Goal: Task Accomplishment & Management: Manage account settings

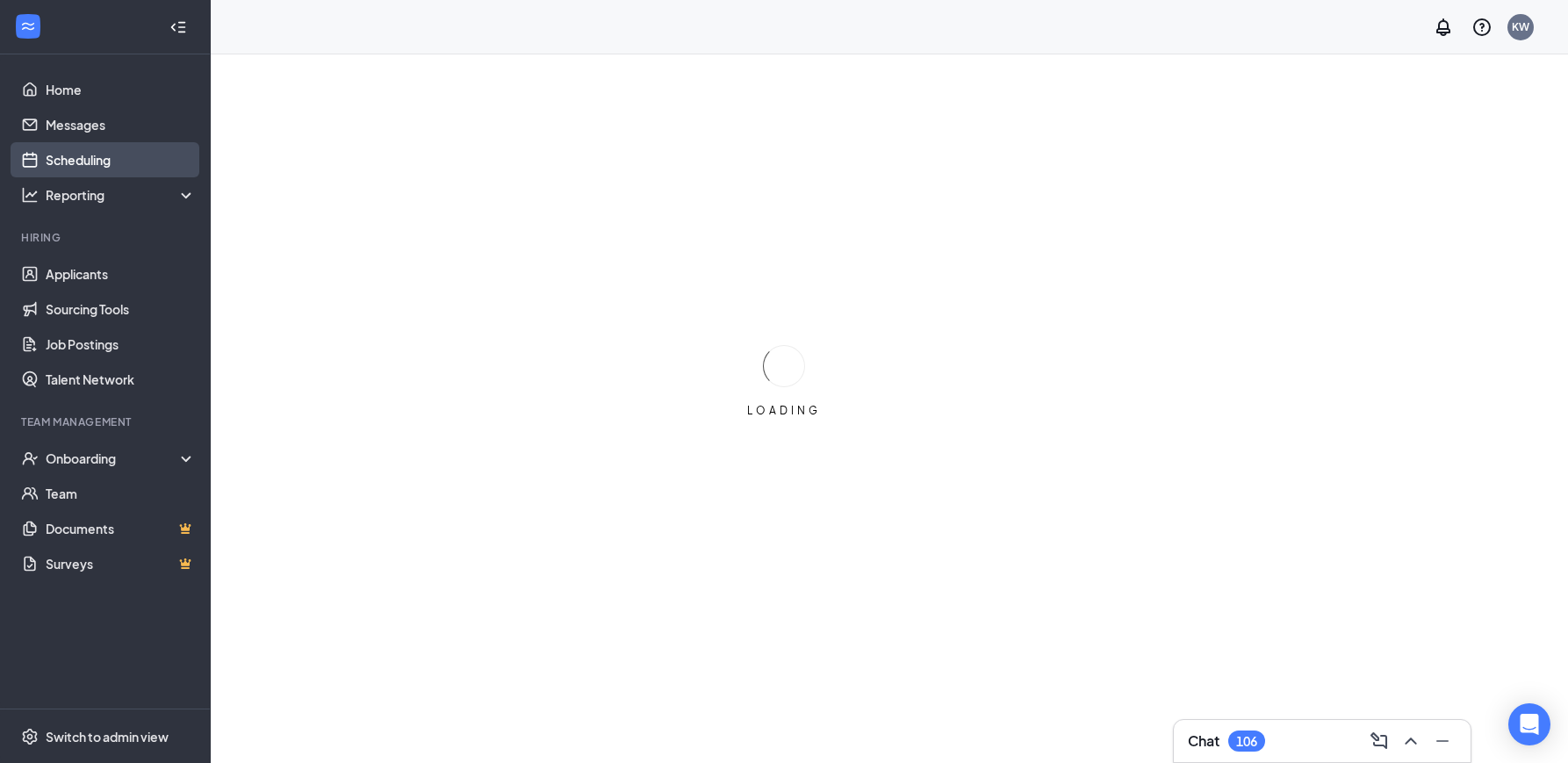
click at [93, 168] on link "Scheduling" at bounding box center [121, 160] width 150 height 35
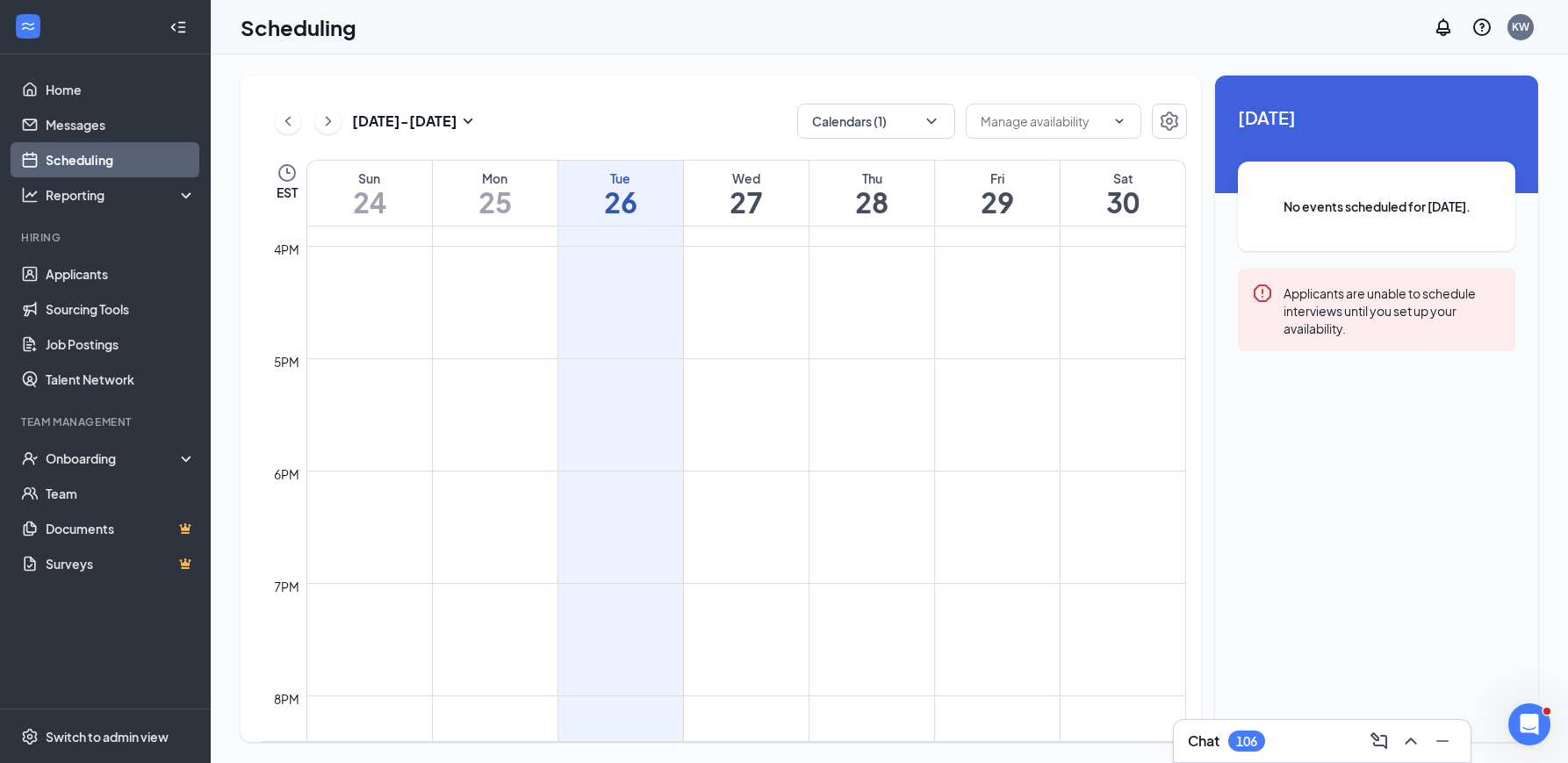
scroll to position [2183, 0]
click at [919, 134] on button "Calendars (1)" at bounding box center [876, 121] width 158 height 35
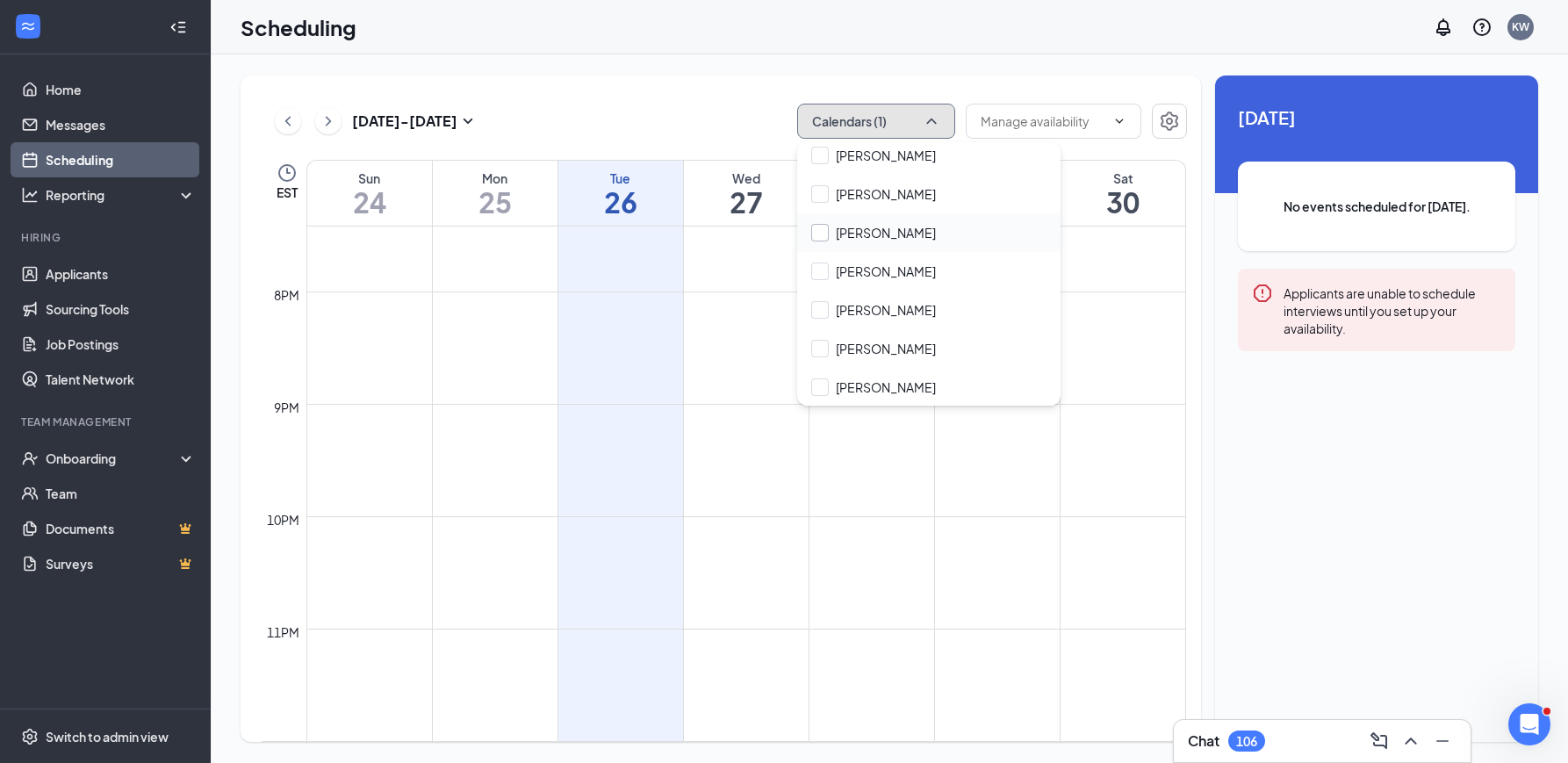
scroll to position [133, 0]
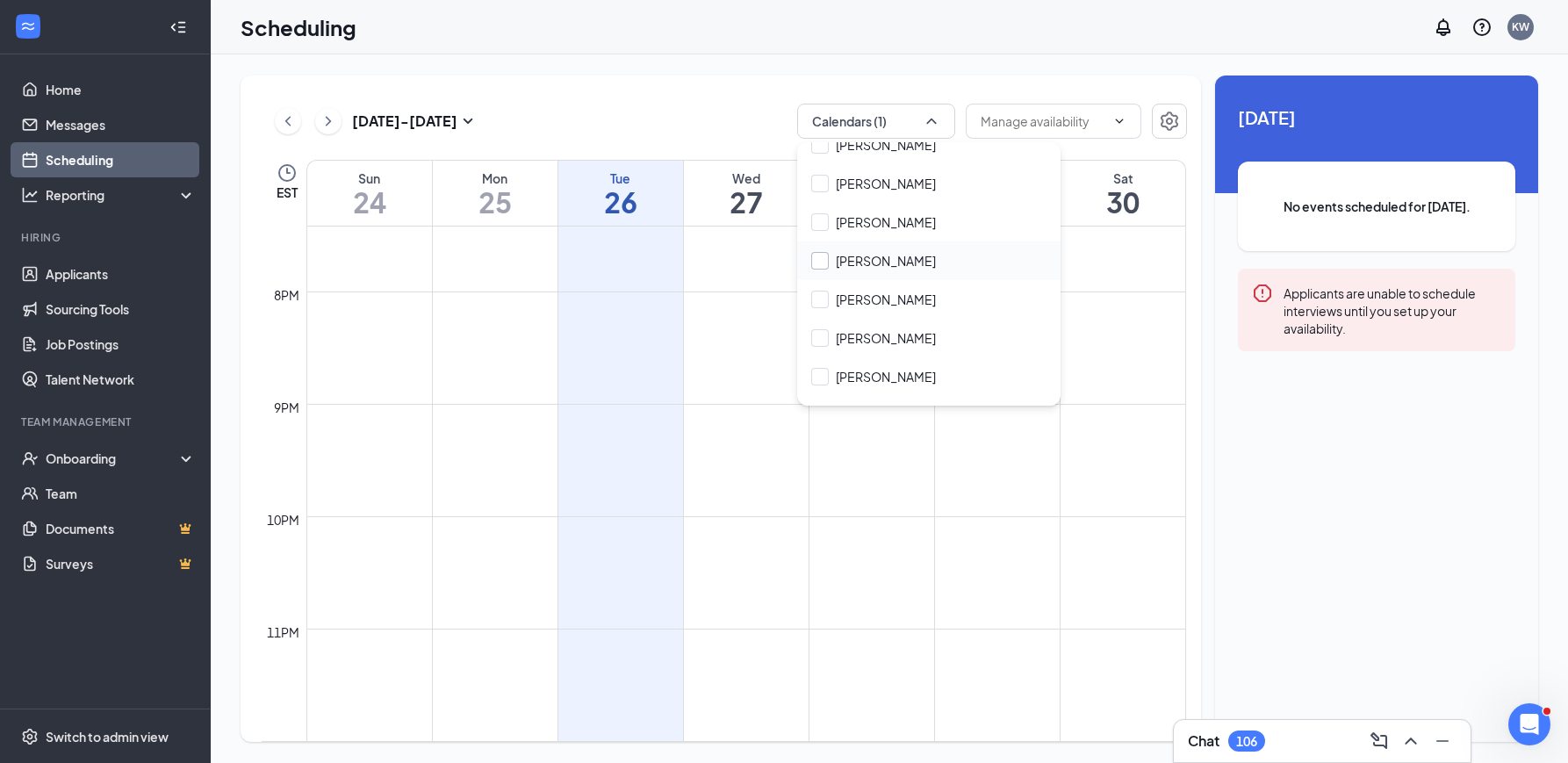
click at [892, 261] on input "[PERSON_NAME]" at bounding box center [874, 261] width 125 height 18
checkbox input "true"
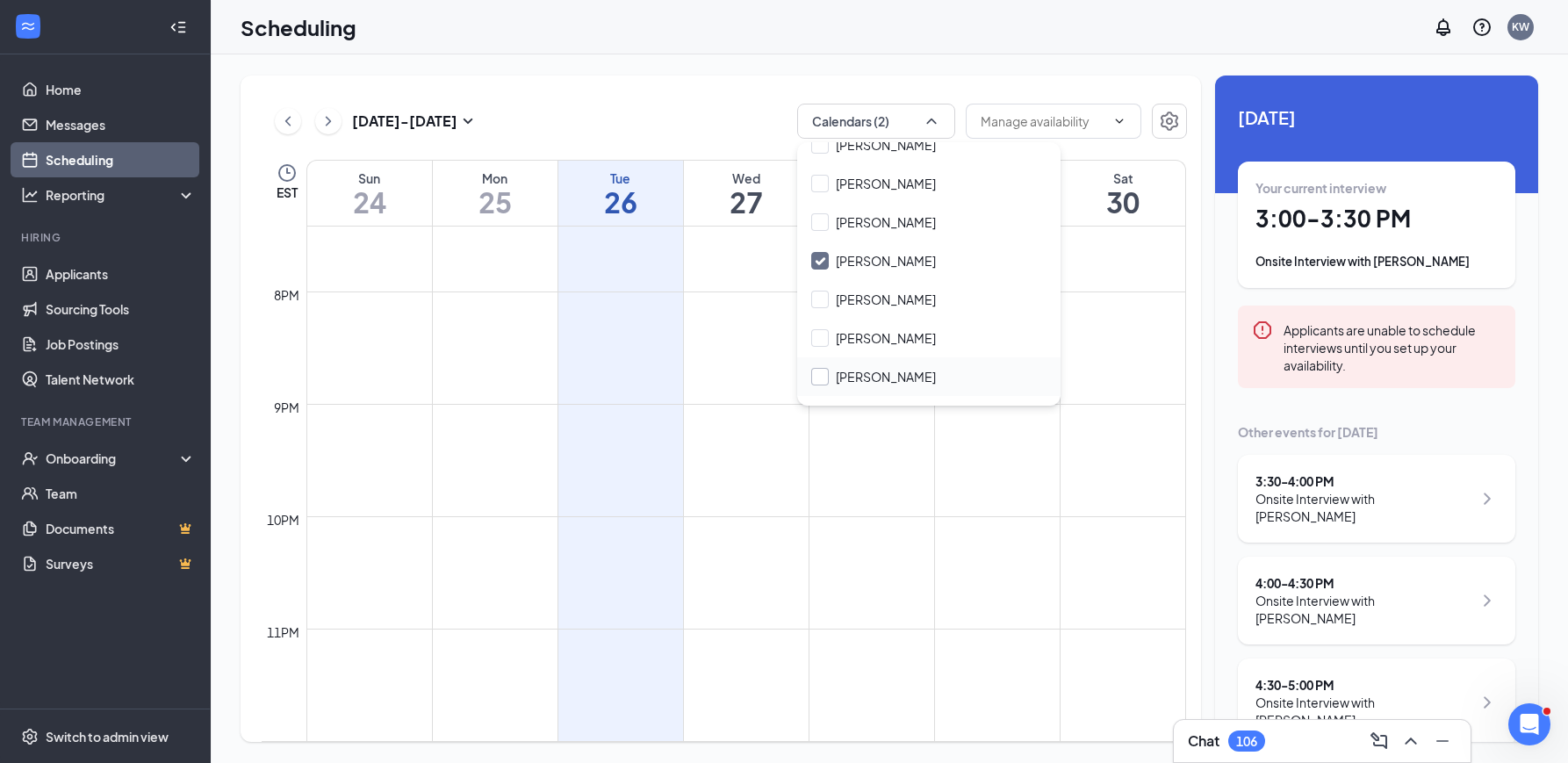
click at [899, 368] on input "[PERSON_NAME]" at bounding box center [874, 377] width 125 height 18
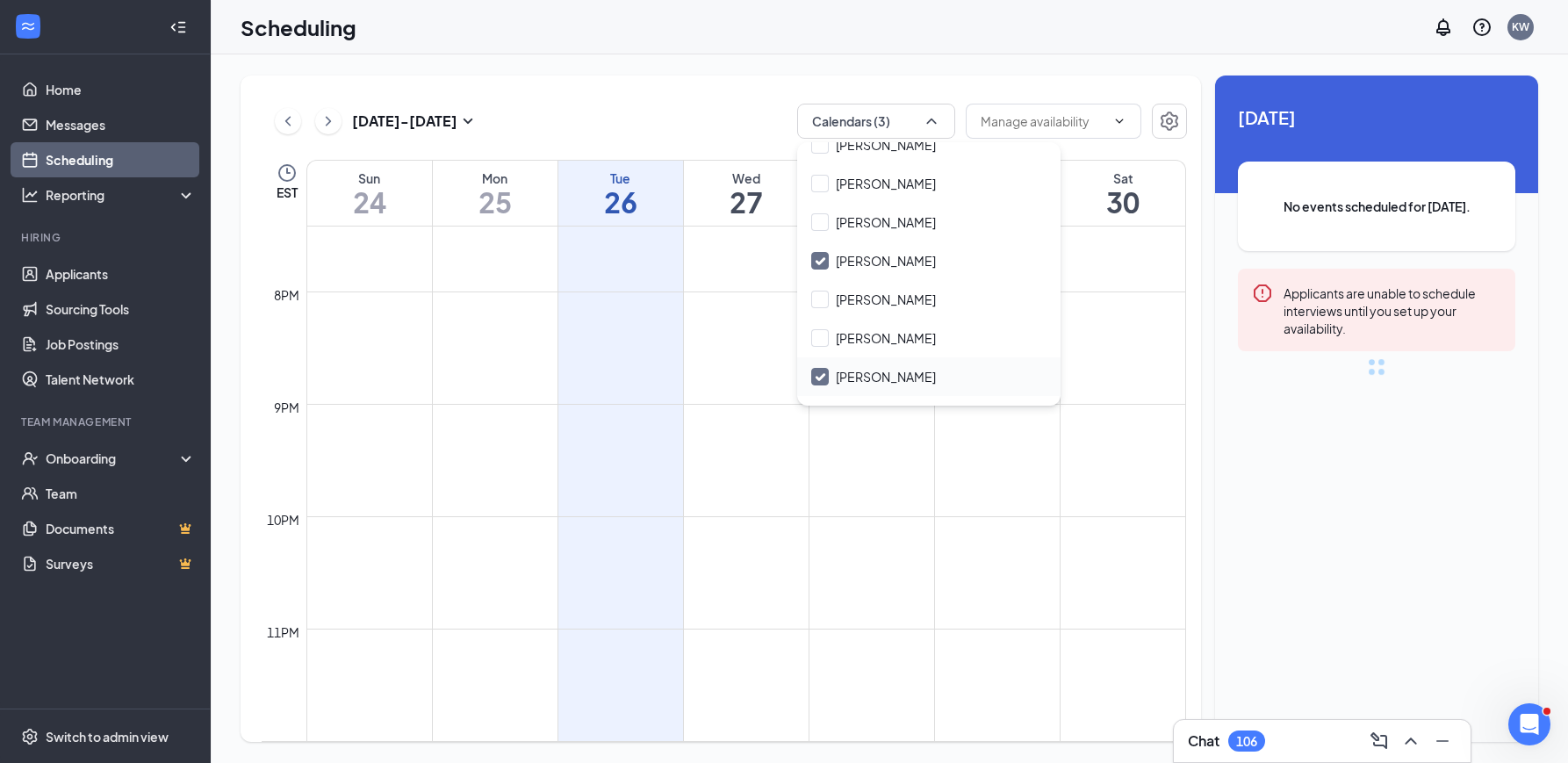
checkbox input "true"
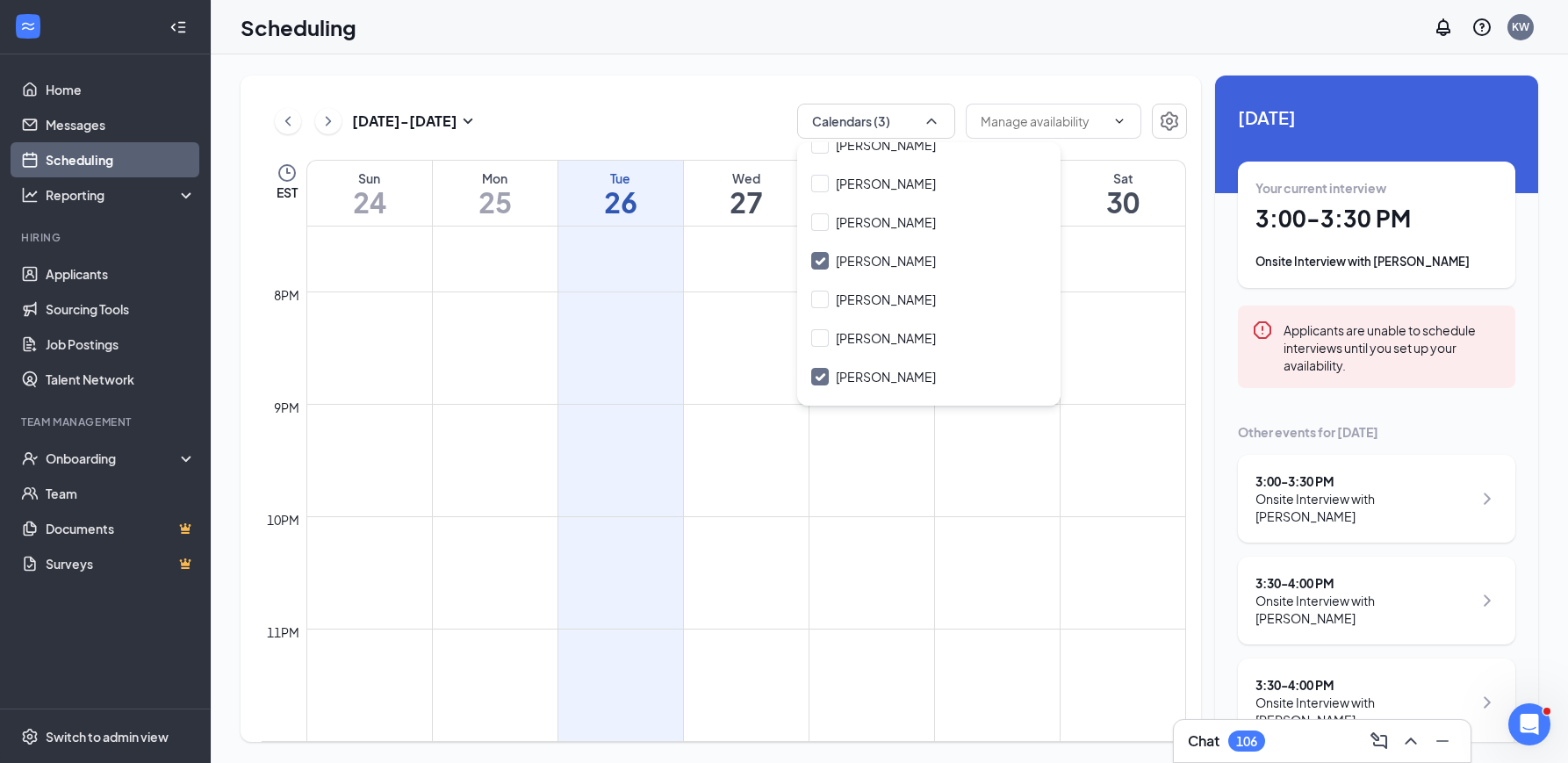
click at [657, 108] on div "[DATE] - [DATE] Calendars (3)" at bounding box center [724, 121] width 926 height 35
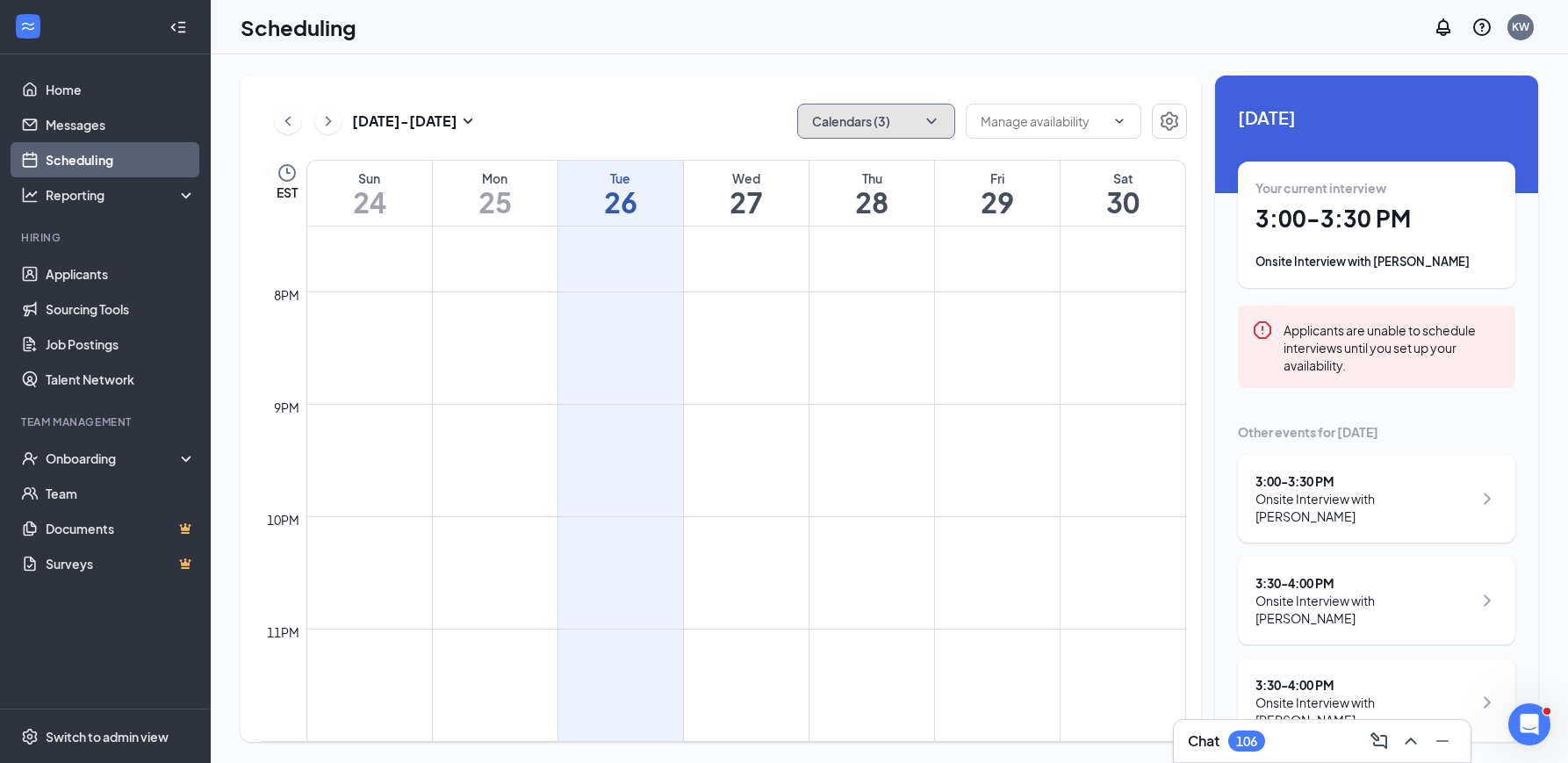
click at [903, 128] on button "Calendars (3)" at bounding box center [876, 121] width 158 height 35
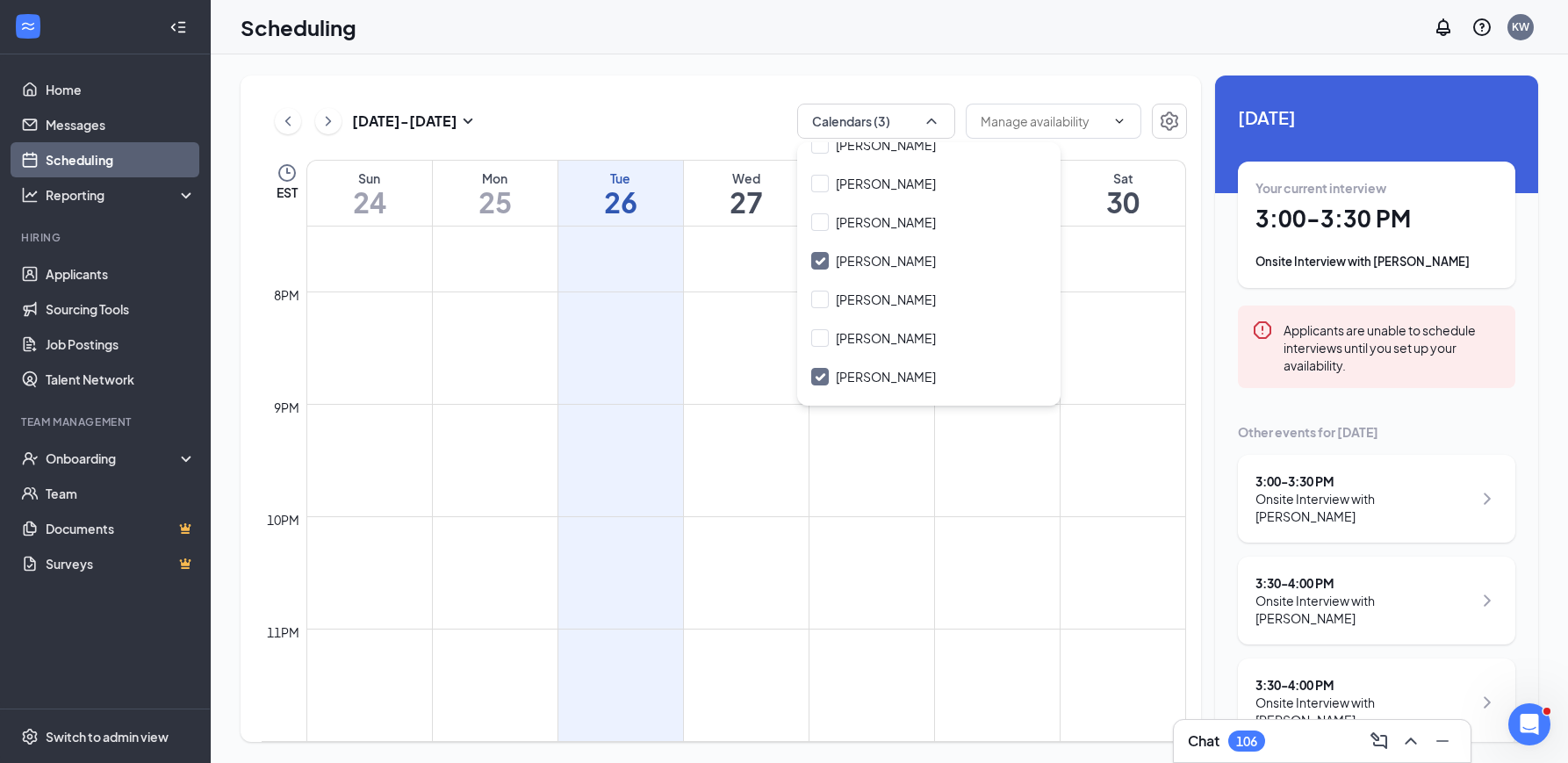
click at [686, 59] on div "[DATE] - [DATE] Calendars (3) EST Sun 24 Mon 25 Tue 26 Wed 27 Thu 28 Fri 29 Sat…" at bounding box center [889, 408] width 1358 height 708
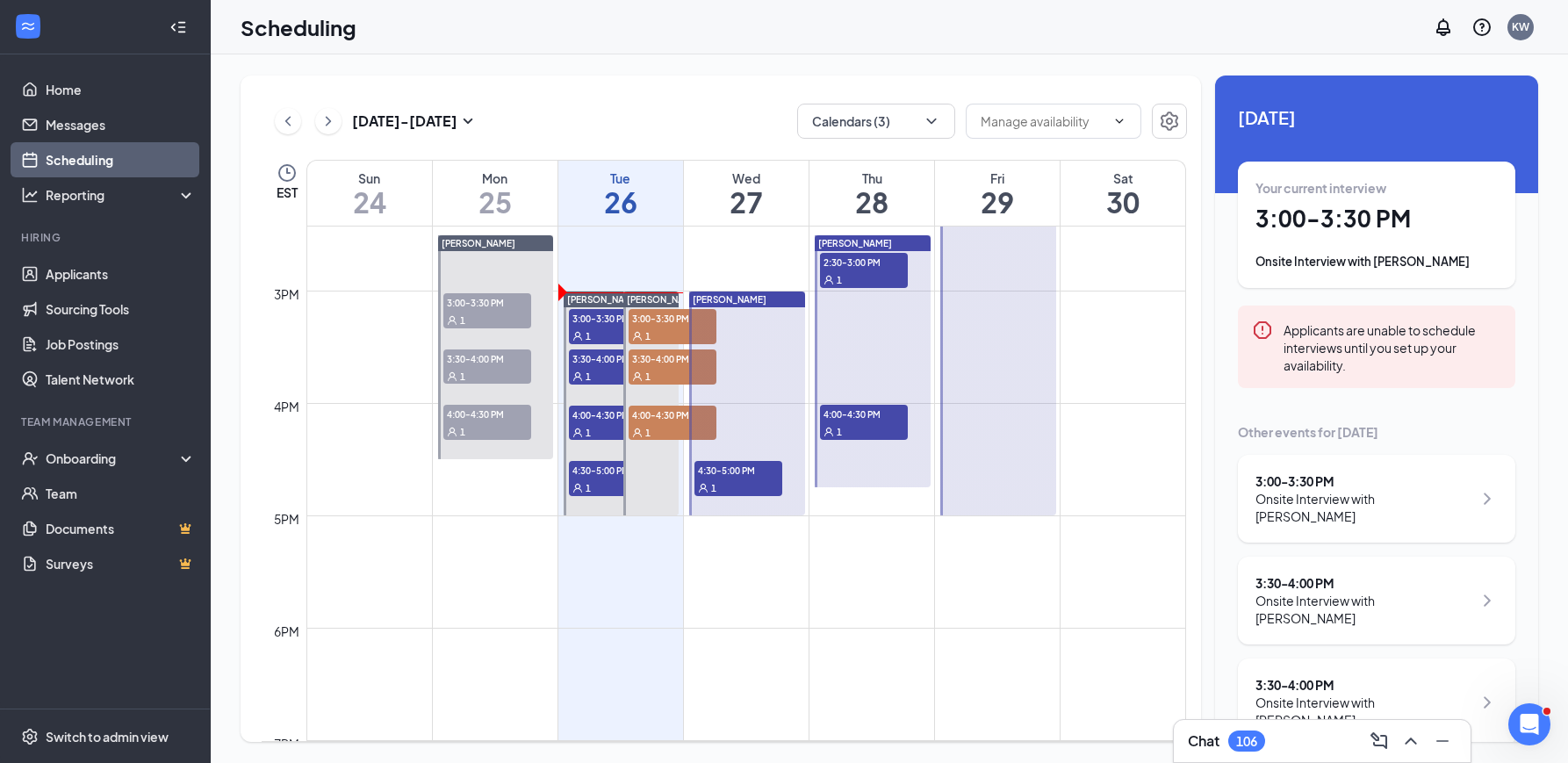
scroll to position [1616, 0]
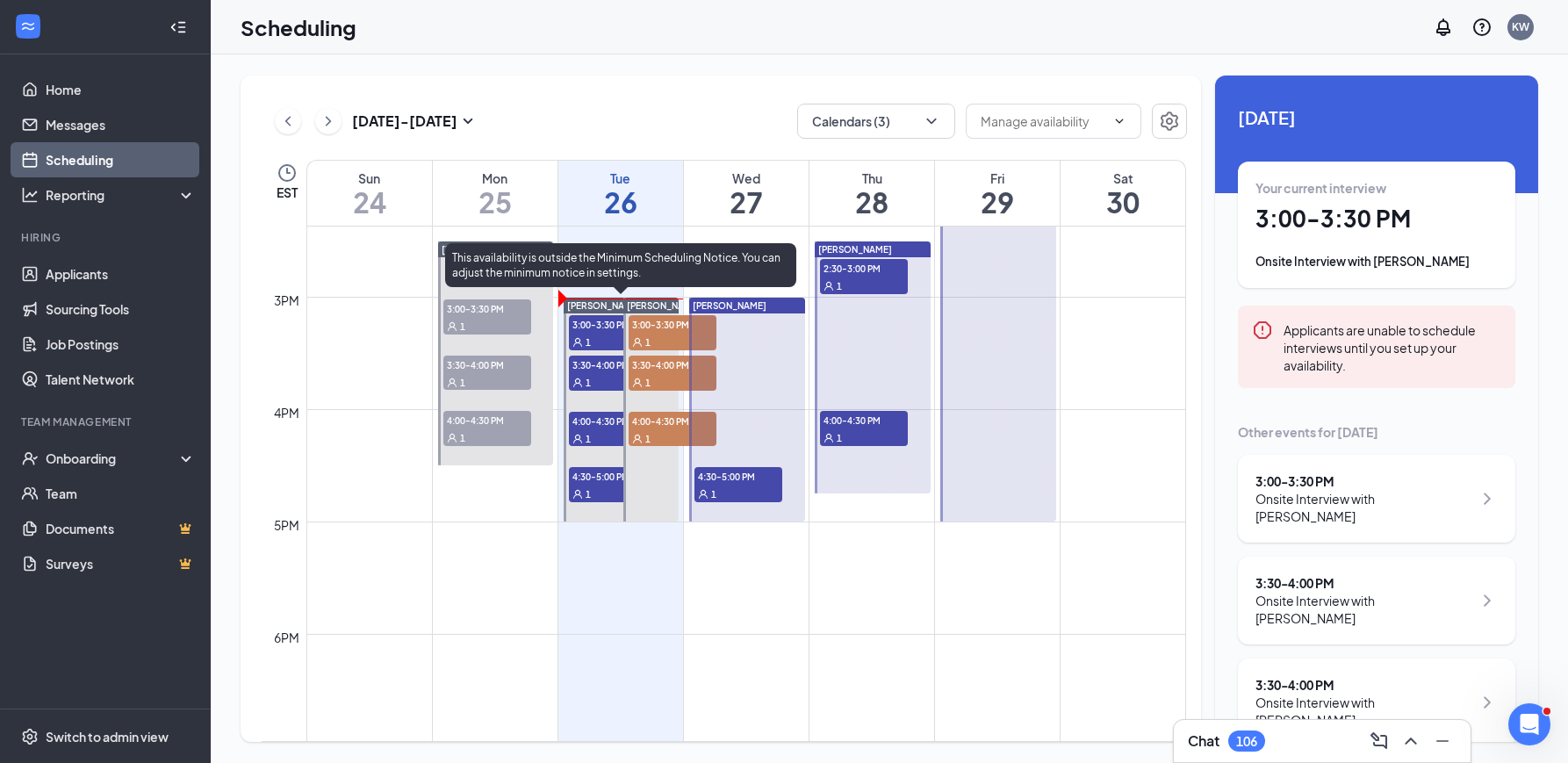
click at [604, 331] on span "3:00-3:30 PM" at bounding box center [613, 324] width 88 height 18
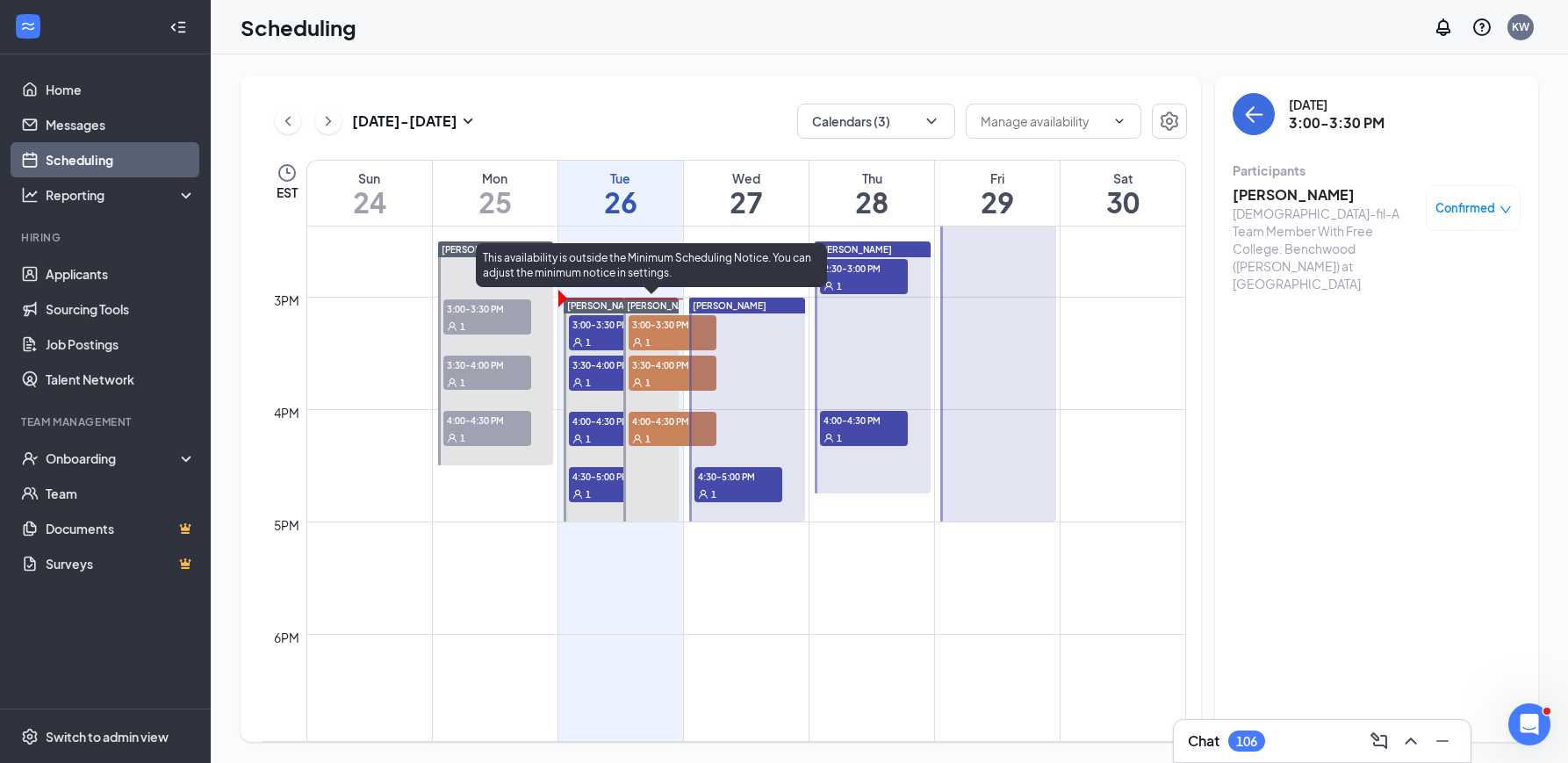
click at [649, 337] on span "1" at bounding box center [647, 342] width 5 height 13
click at [595, 368] on span "3:30-4:00 PM" at bounding box center [613, 364] width 88 height 18
click at [664, 373] on div "1" at bounding box center [672, 382] width 88 height 18
click at [594, 371] on span "3:30-4:00 PM" at bounding box center [613, 364] width 88 height 18
click at [657, 371] on span "3:30-4:00 PM" at bounding box center [672, 364] width 88 height 18
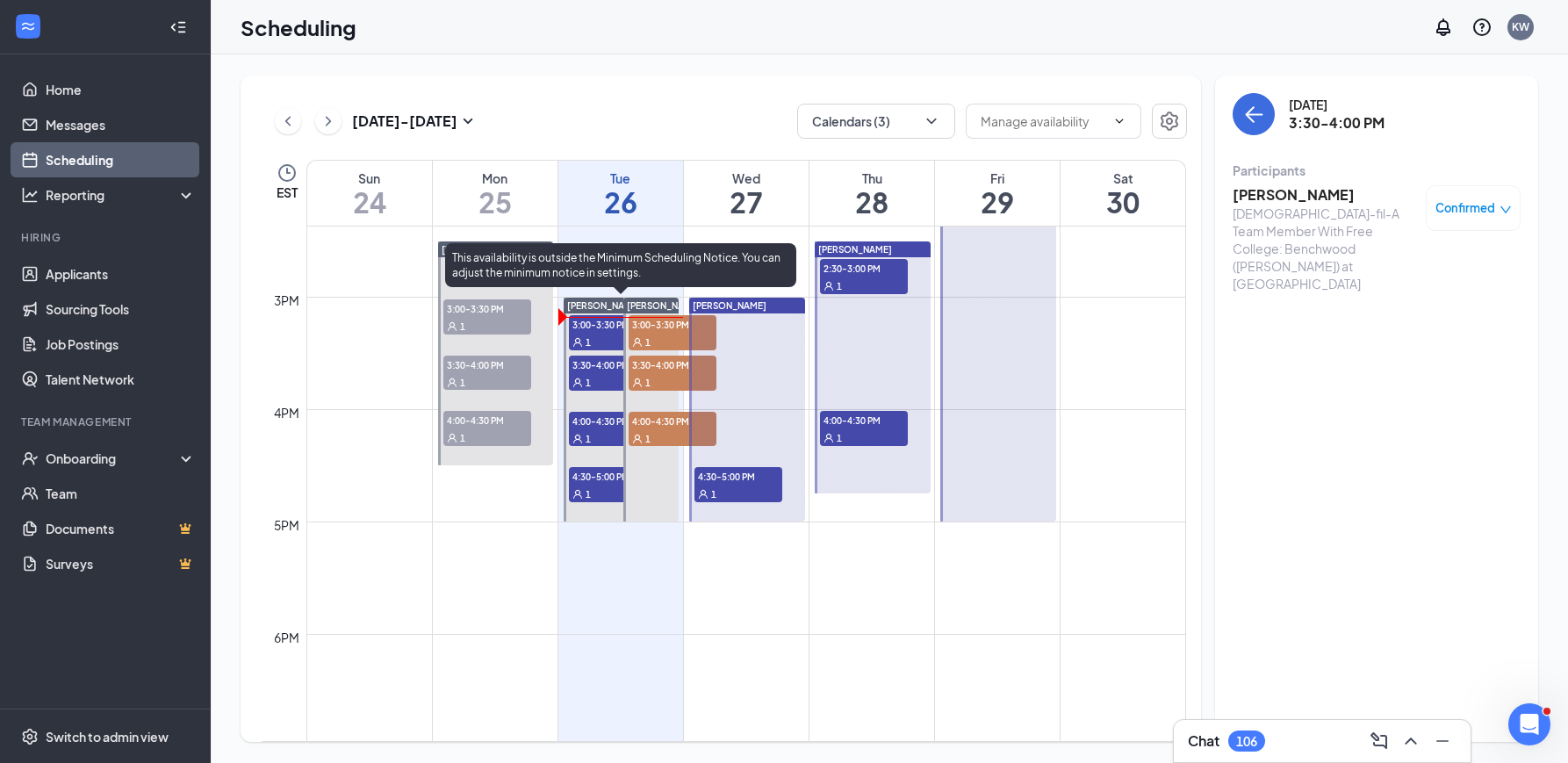
click at [591, 431] on div "1" at bounding box center [613, 439] width 88 height 18
click at [641, 427] on span "4:00-4:30 PM" at bounding box center [672, 421] width 88 height 18
click at [578, 477] on span "4:30-5:00 PM" at bounding box center [613, 476] width 88 height 18
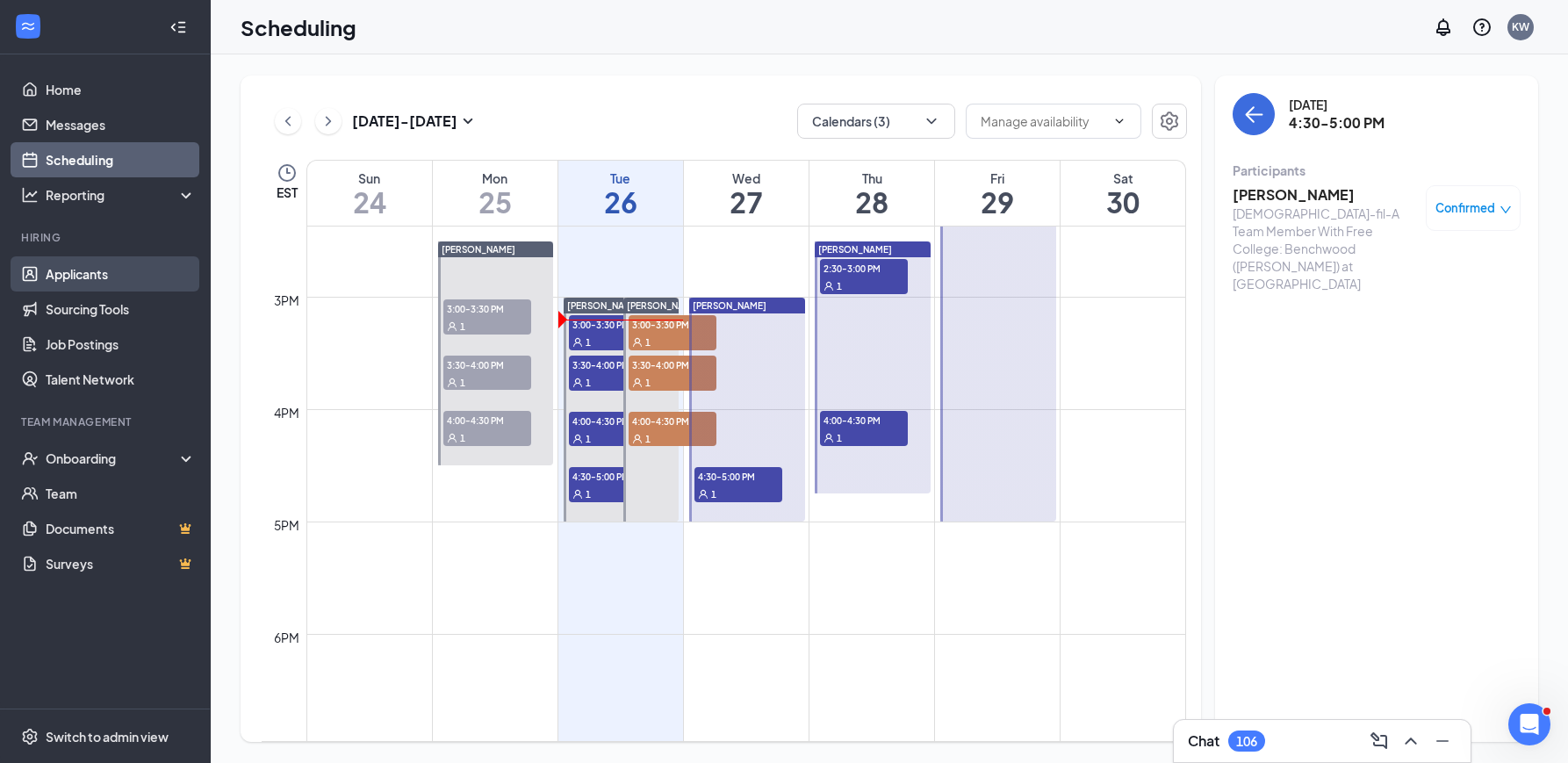
click at [117, 271] on link "Applicants" at bounding box center [121, 274] width 150 height 35
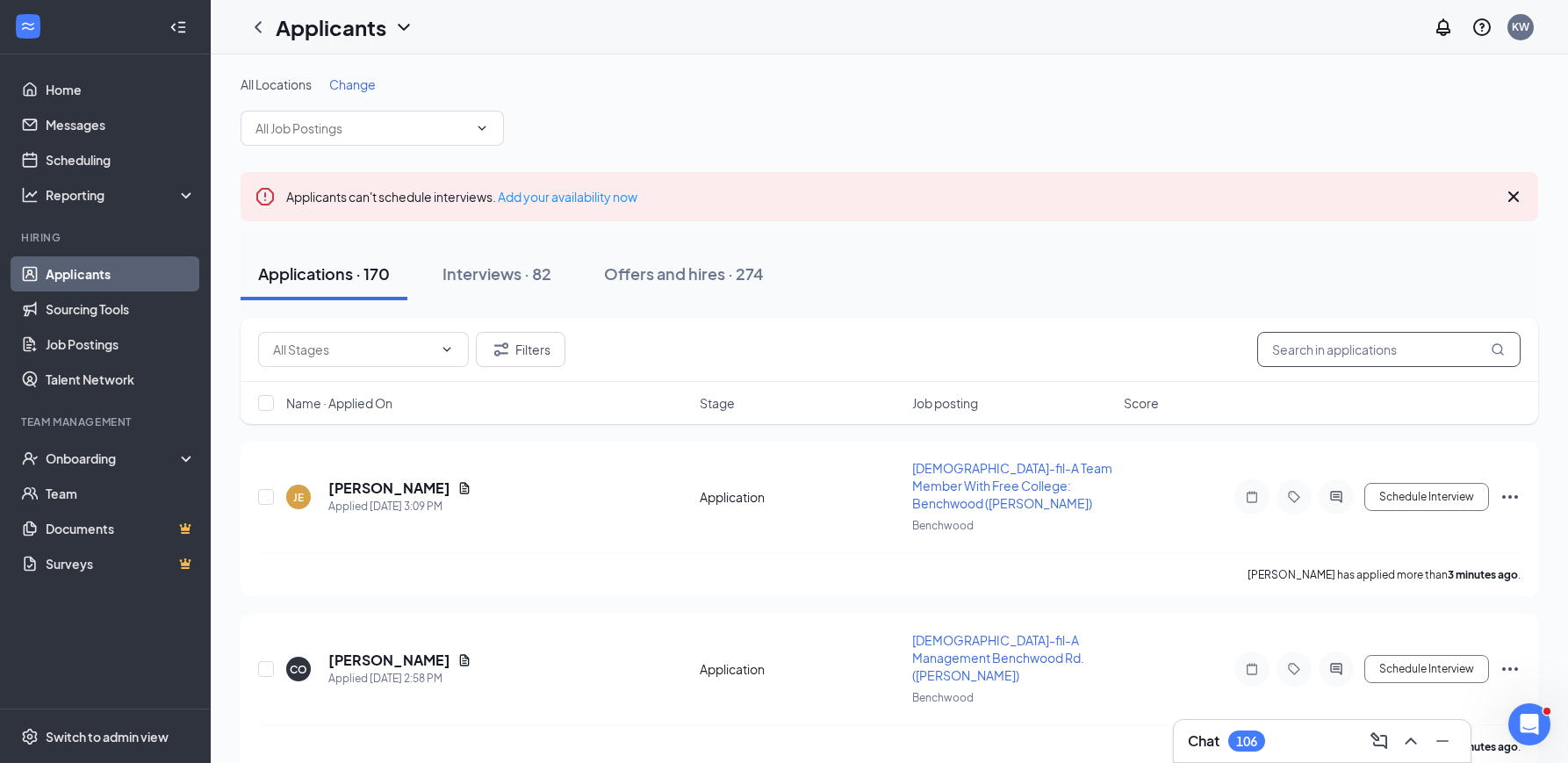
click at [1290, 343] on input "text" at bounding box center [1389, 350] width 263 height 35
type input "[PERSON_NAME]"
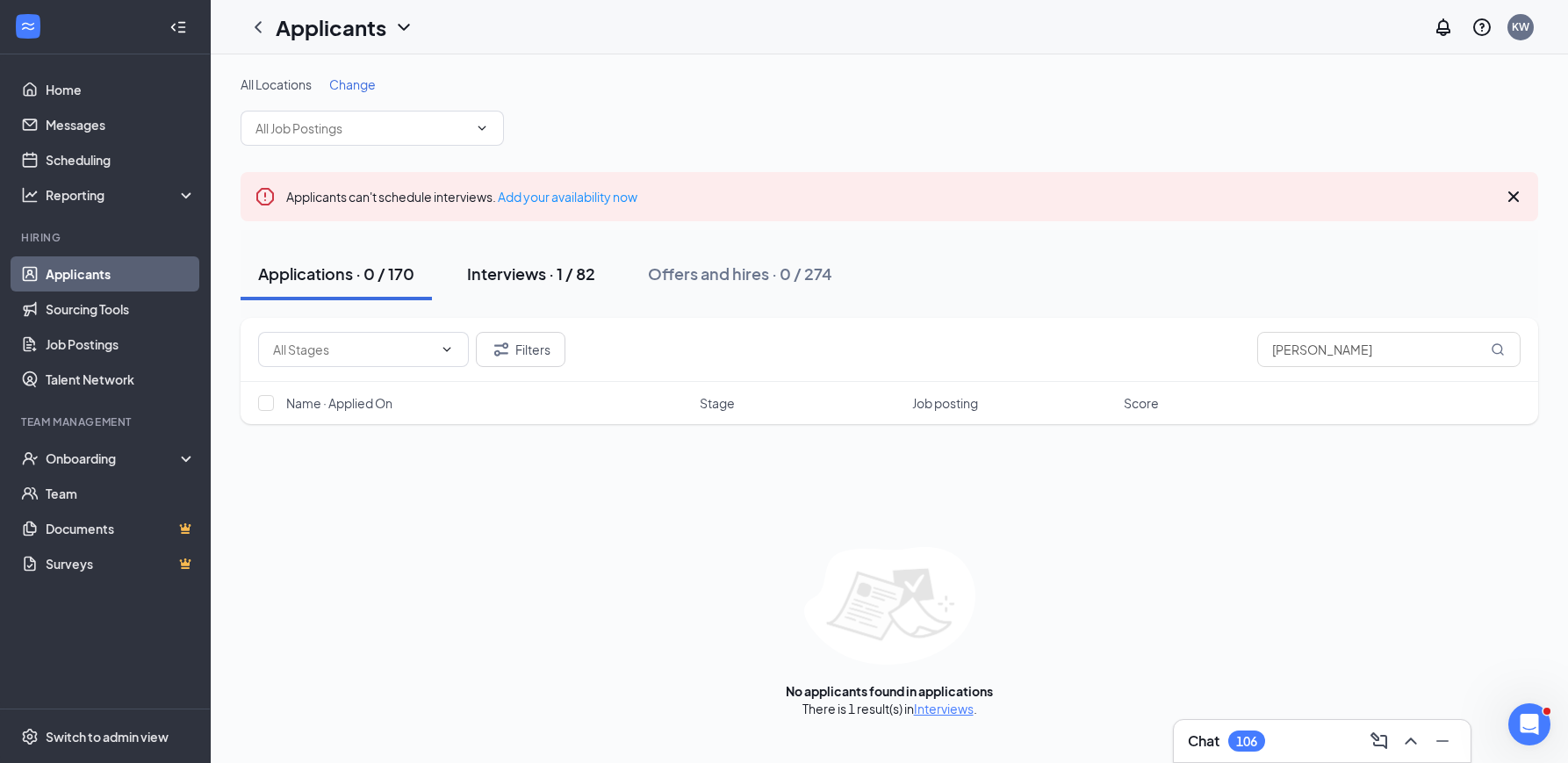
click at [522, 274] on div "Interviews · 1 / 82" at bounding box center [531, 273] width 129 height 22
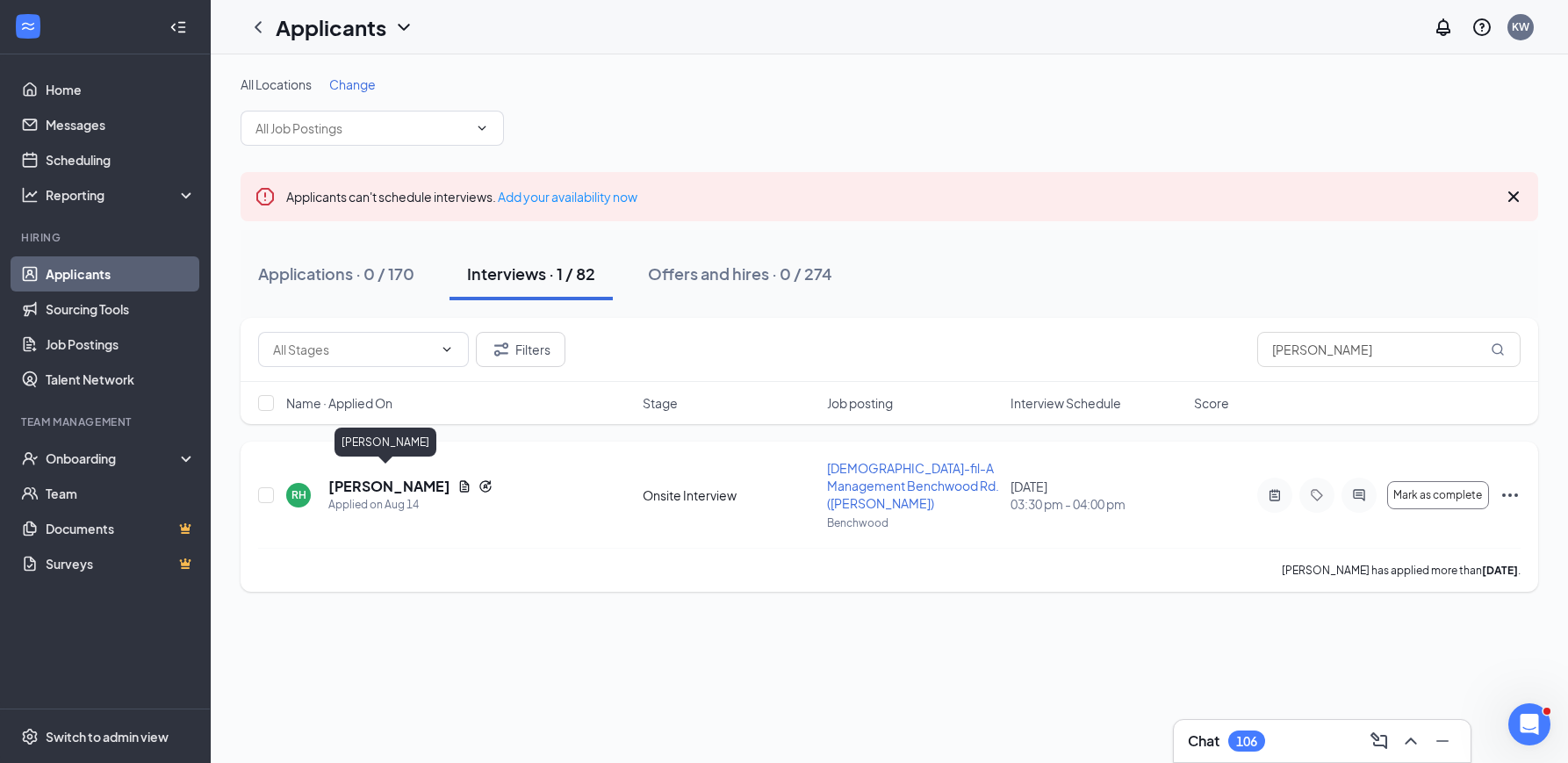
click at [378, 477] on h5 "[PERSON_NAME]" at bounding box center [389, 486] width 122 height 19
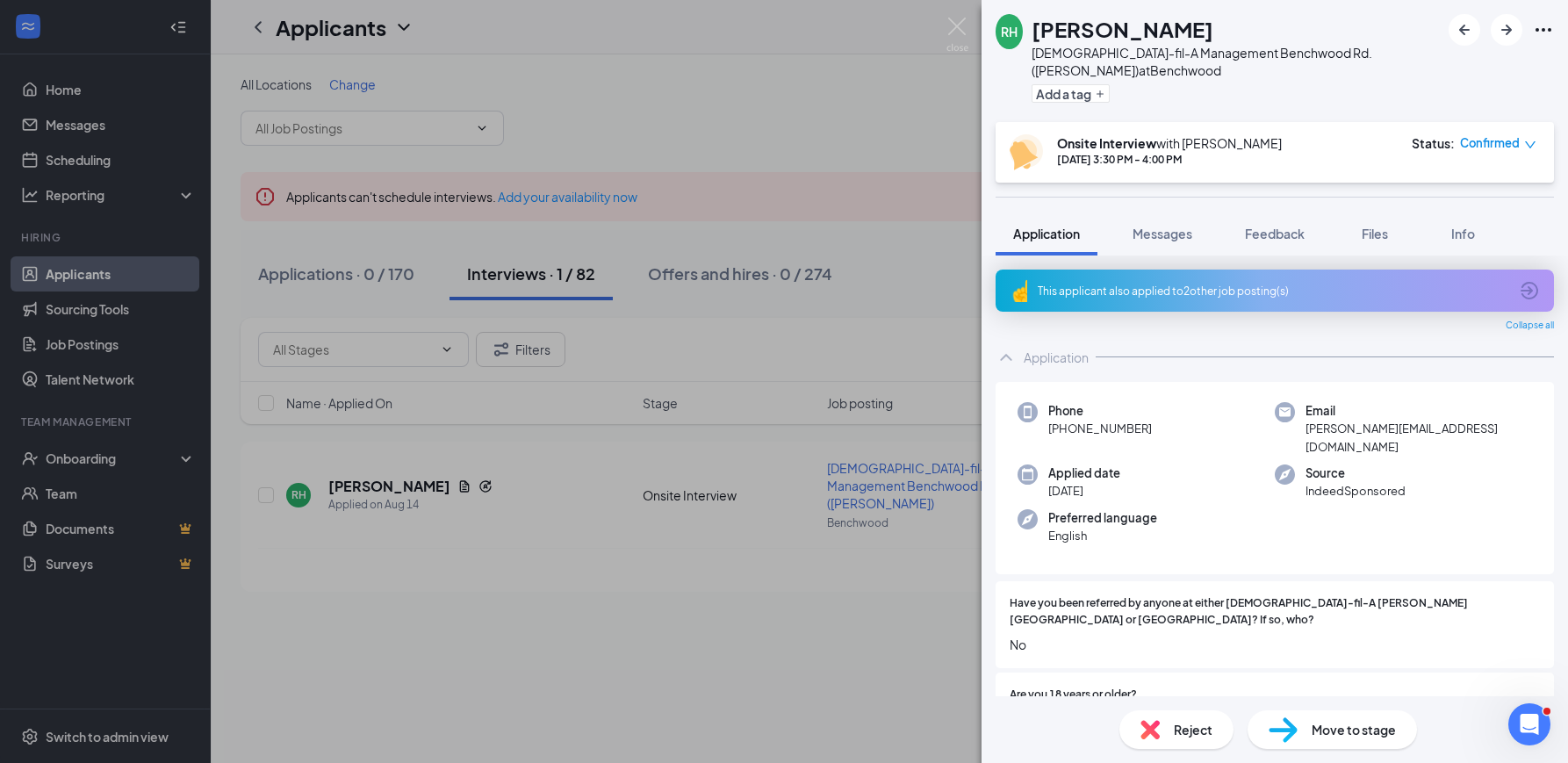
click at [848, 172] on div "RH [PERSON_NAME] [DEMOGRAPHIC_DATA]-fil-A Management Benchwood Rd. ([PERSON_NAM…" at bounding box center [784, 381] width 1568 height 763
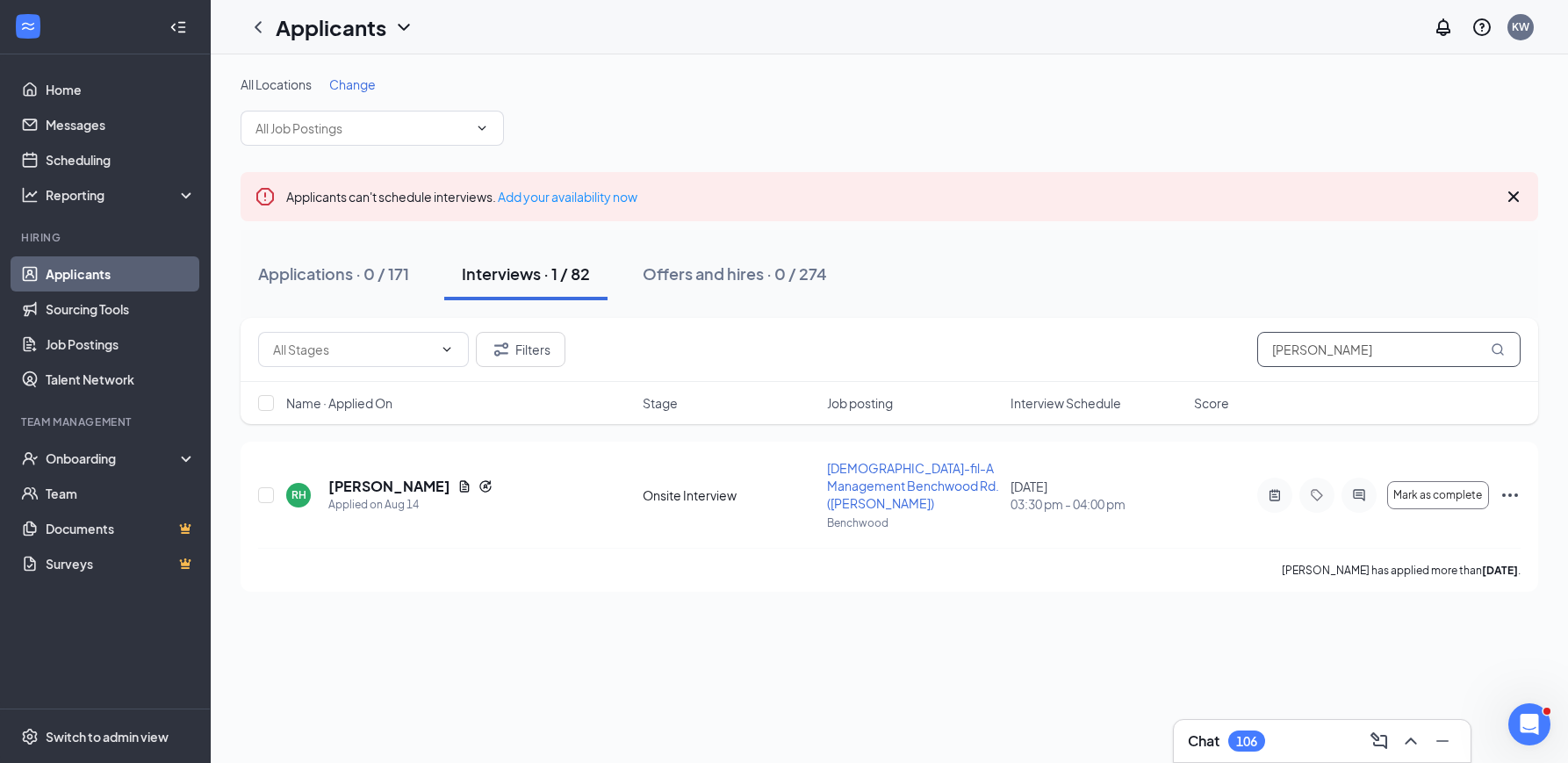
click at [1375, 352] on input "[PERSON_NAME]" at bounding box center [1389, 350] width 263 height 35
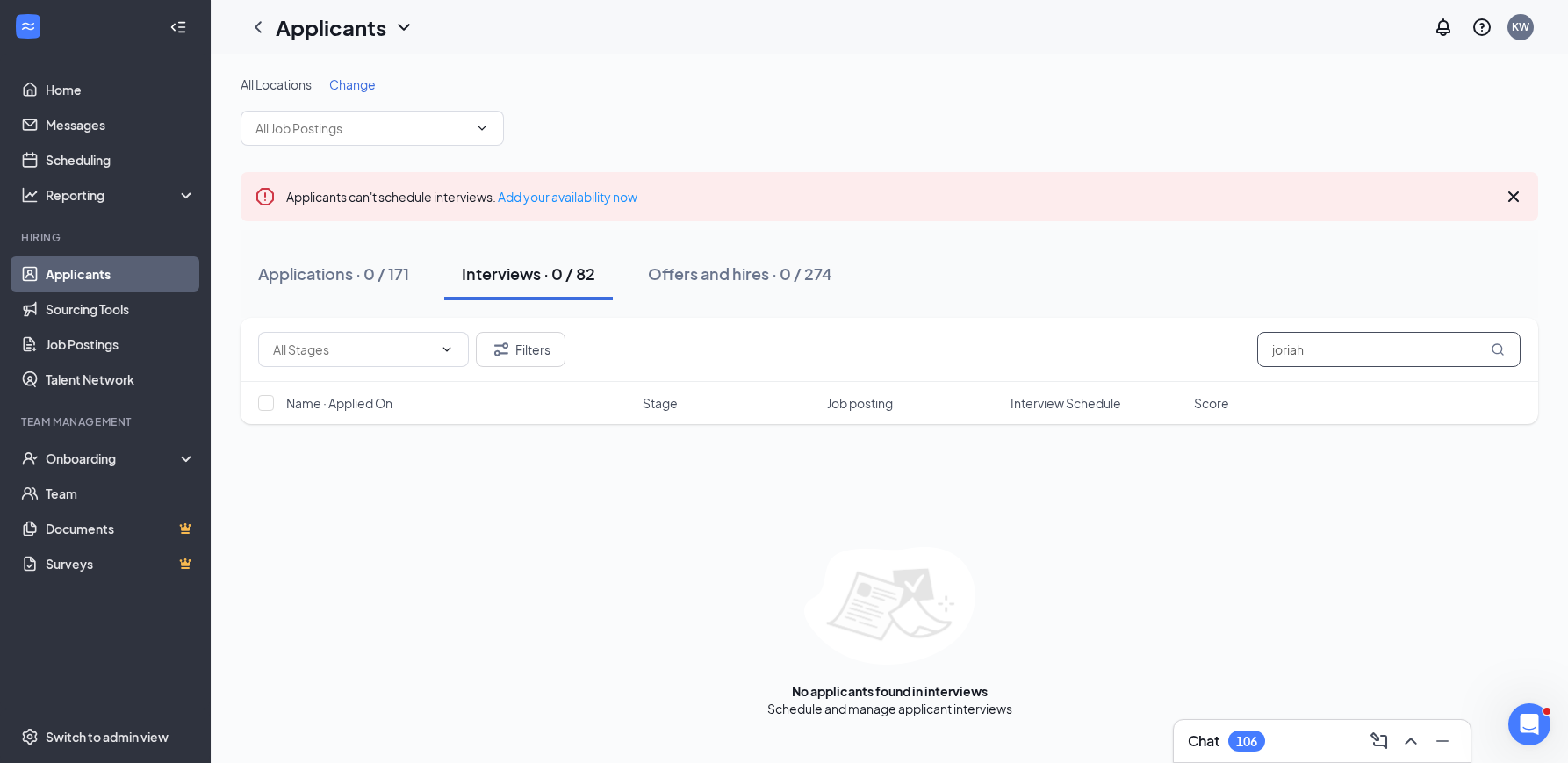
click at [1282, 350] on input "joriah" at bounding box center [1389, 350] width 263 height 35
type input "jariah"
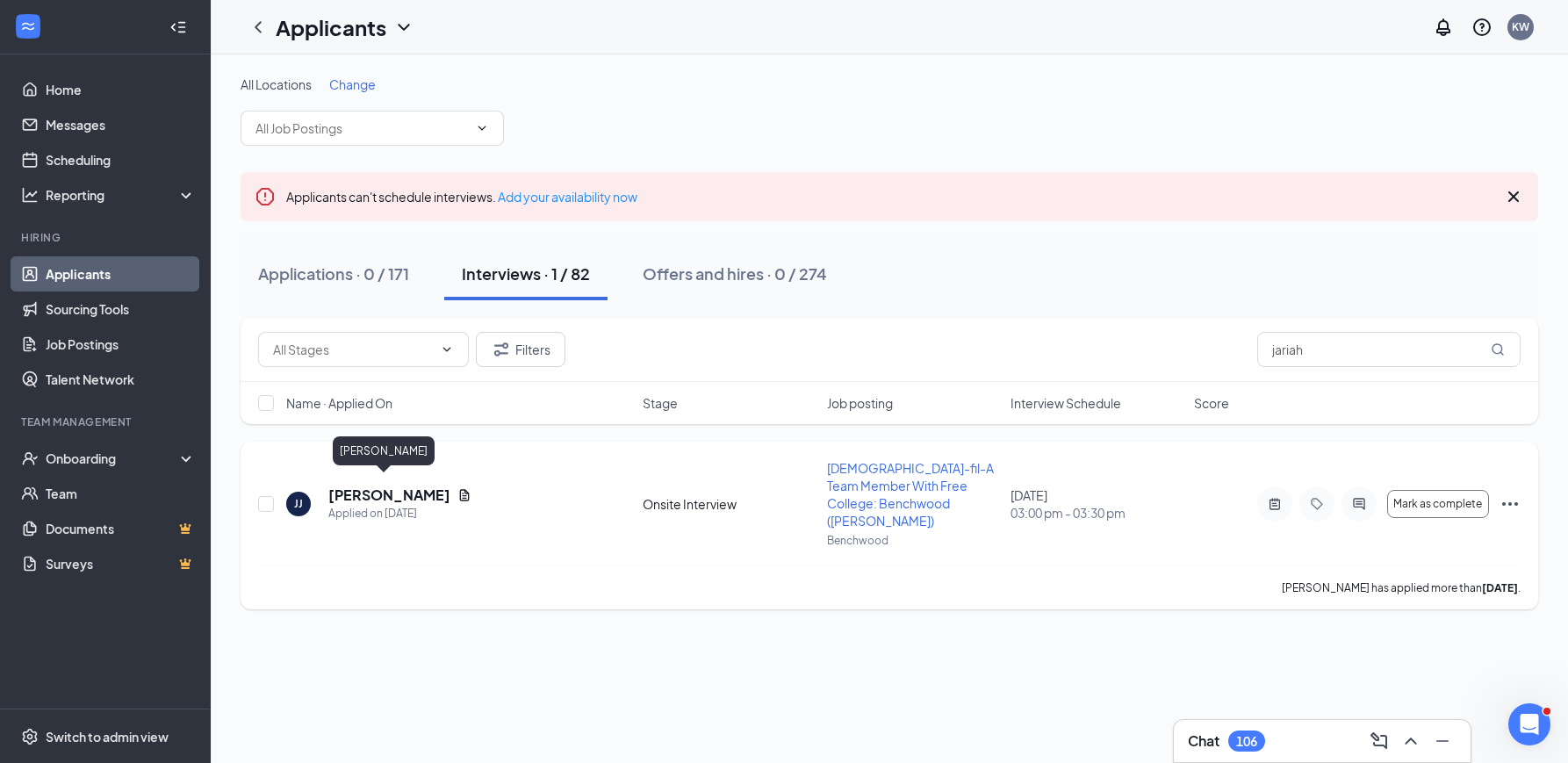
click at [344, 491] on h5 "[PERSON_NAME]" at bounding box center [389, 495] width 122 height 19
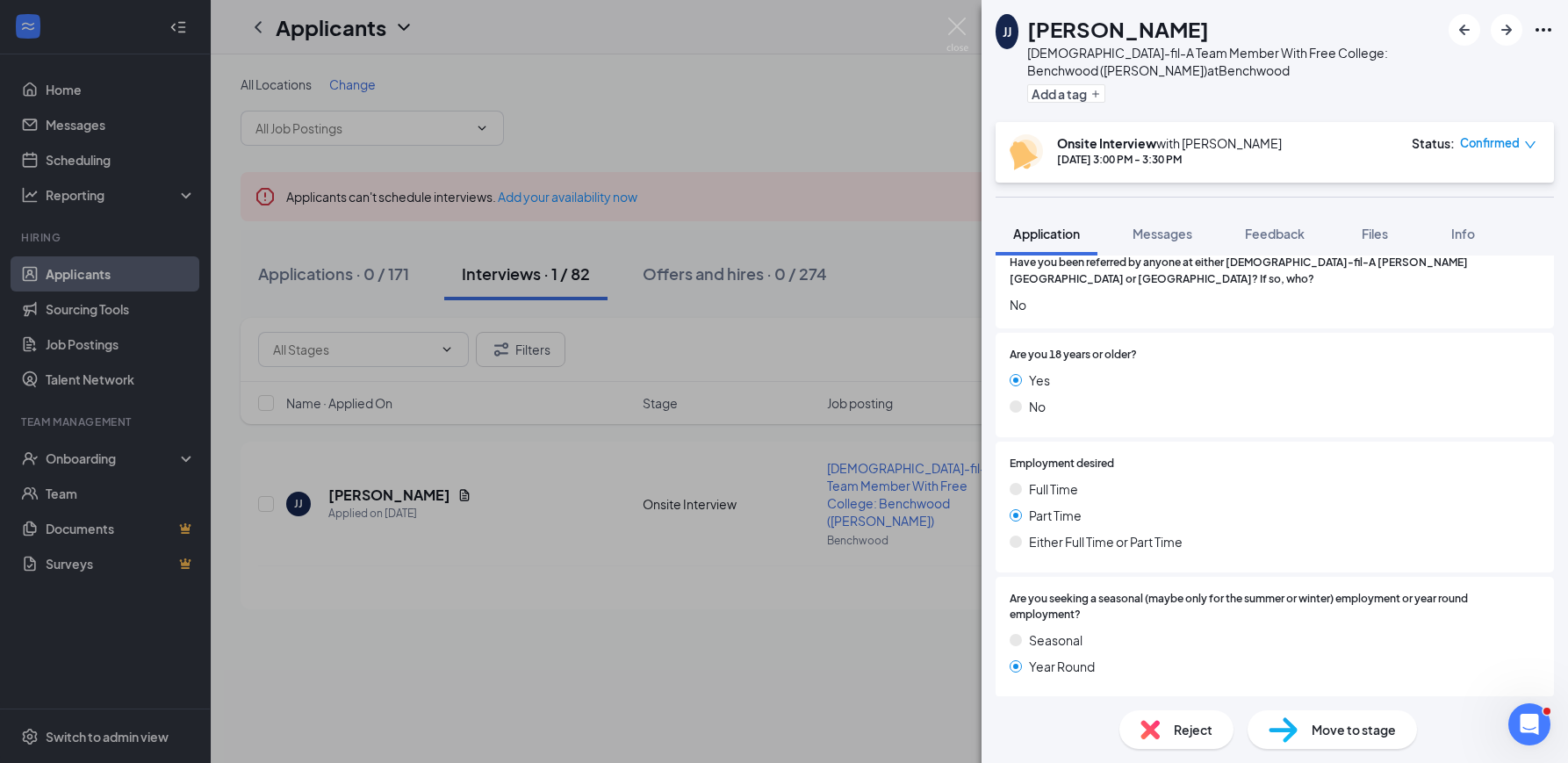
scroll to position [289, 0]
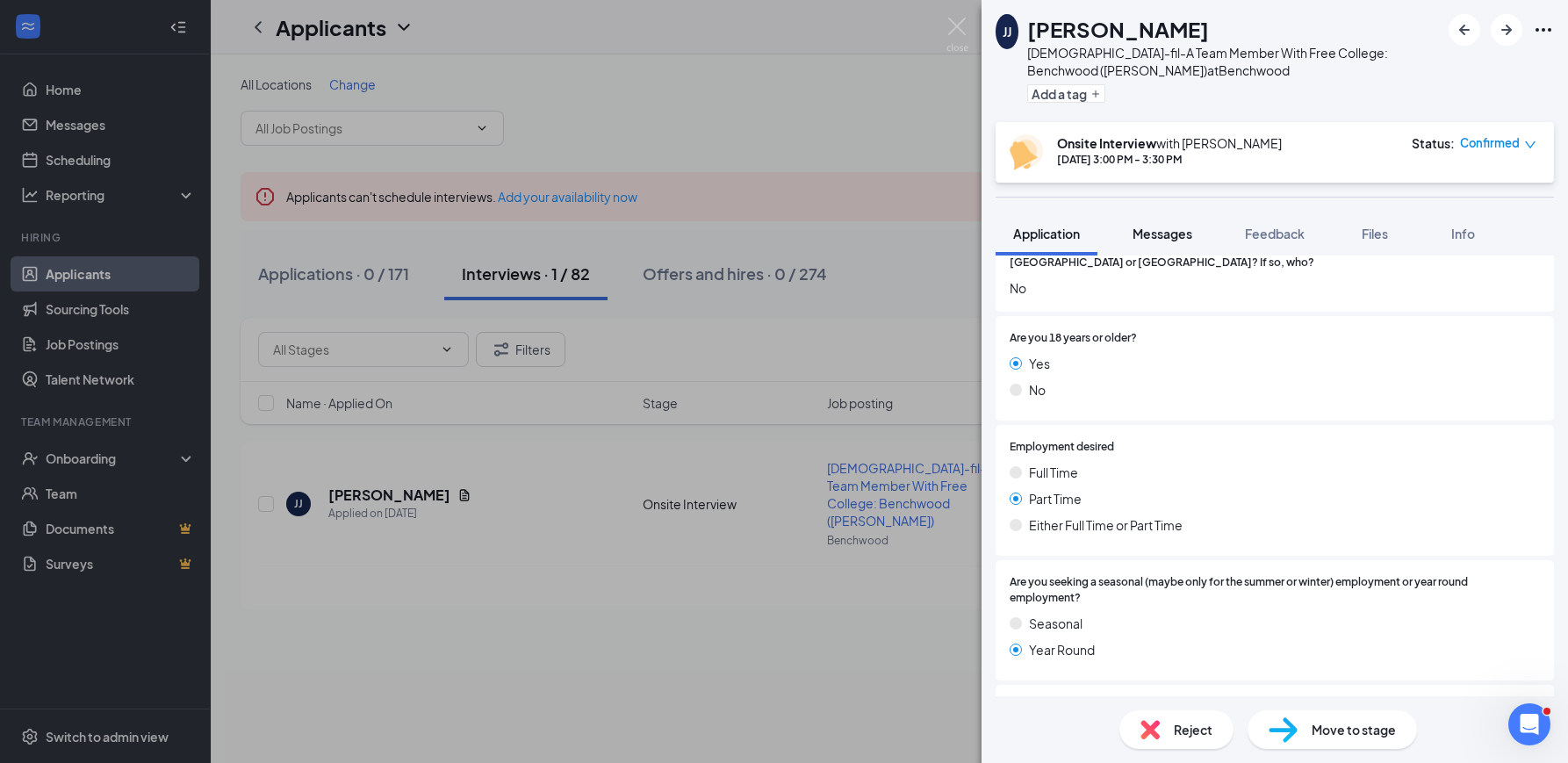
click at [1184, 229] on span "Messages" at bounding box center [1162, 234] width 59 height 16
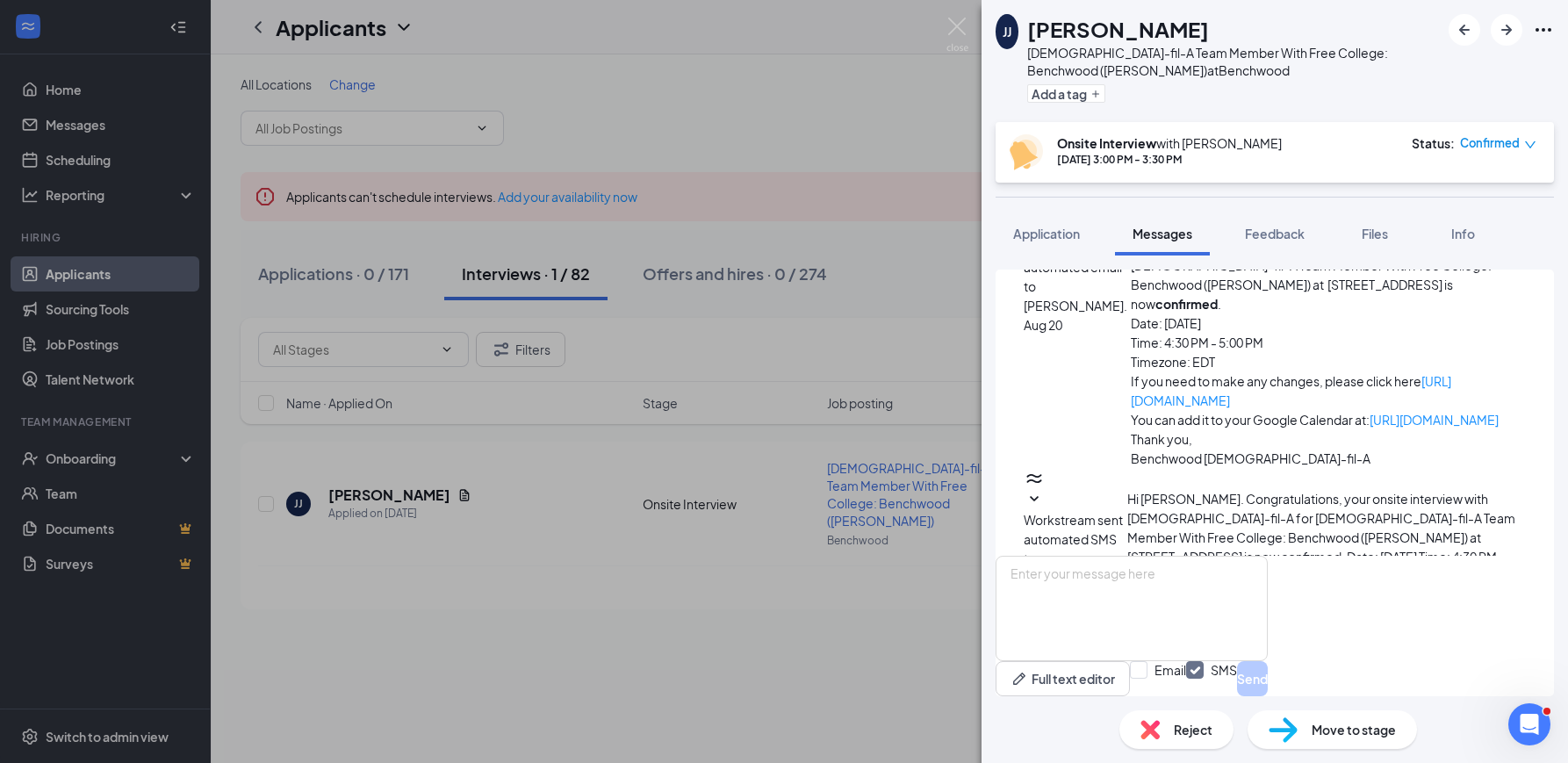
scroll to position [572, 0]
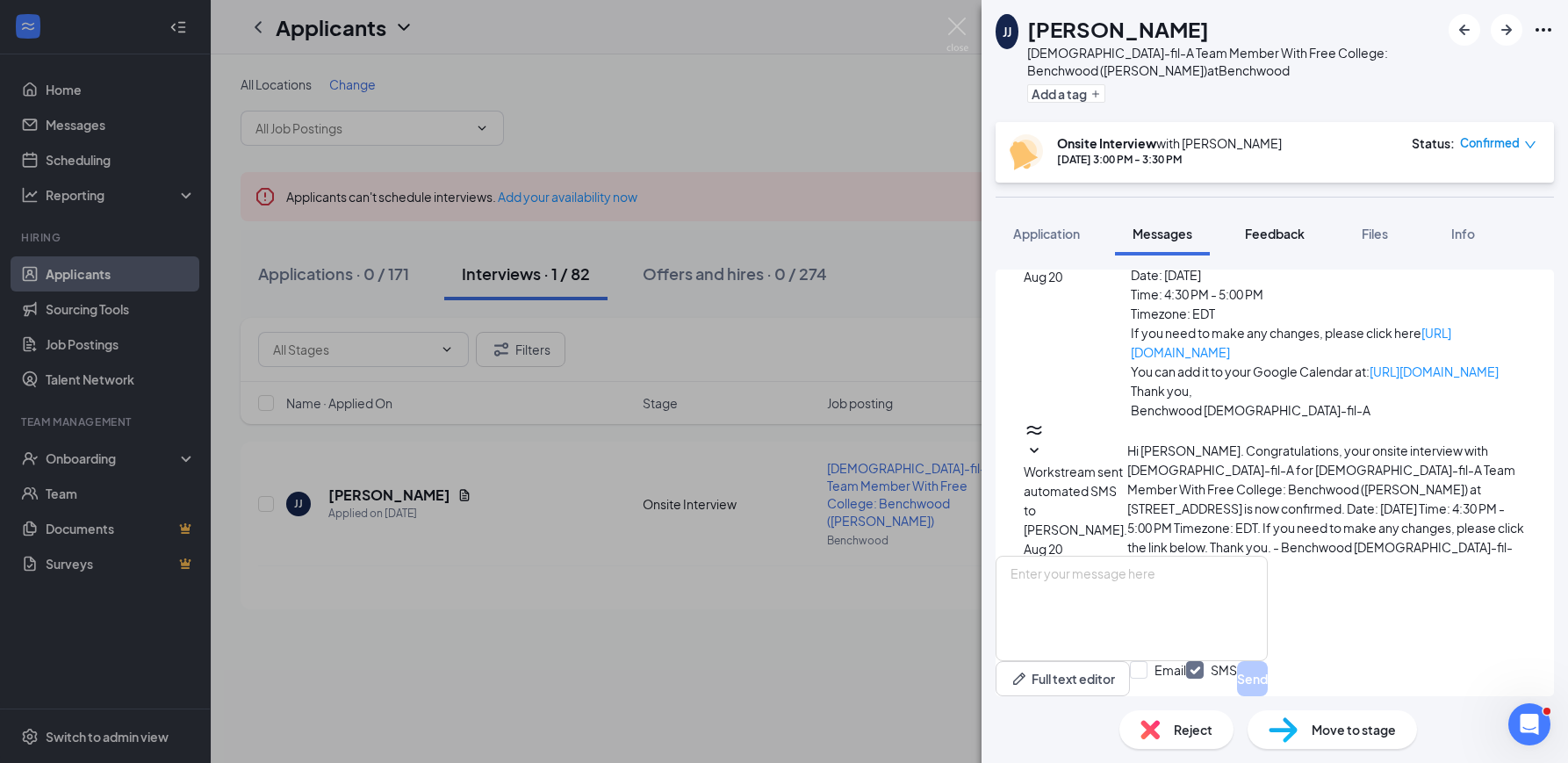
click at [1270, 214] on button "Feedback" at bounding box center [1275, 233] width 95 height 44
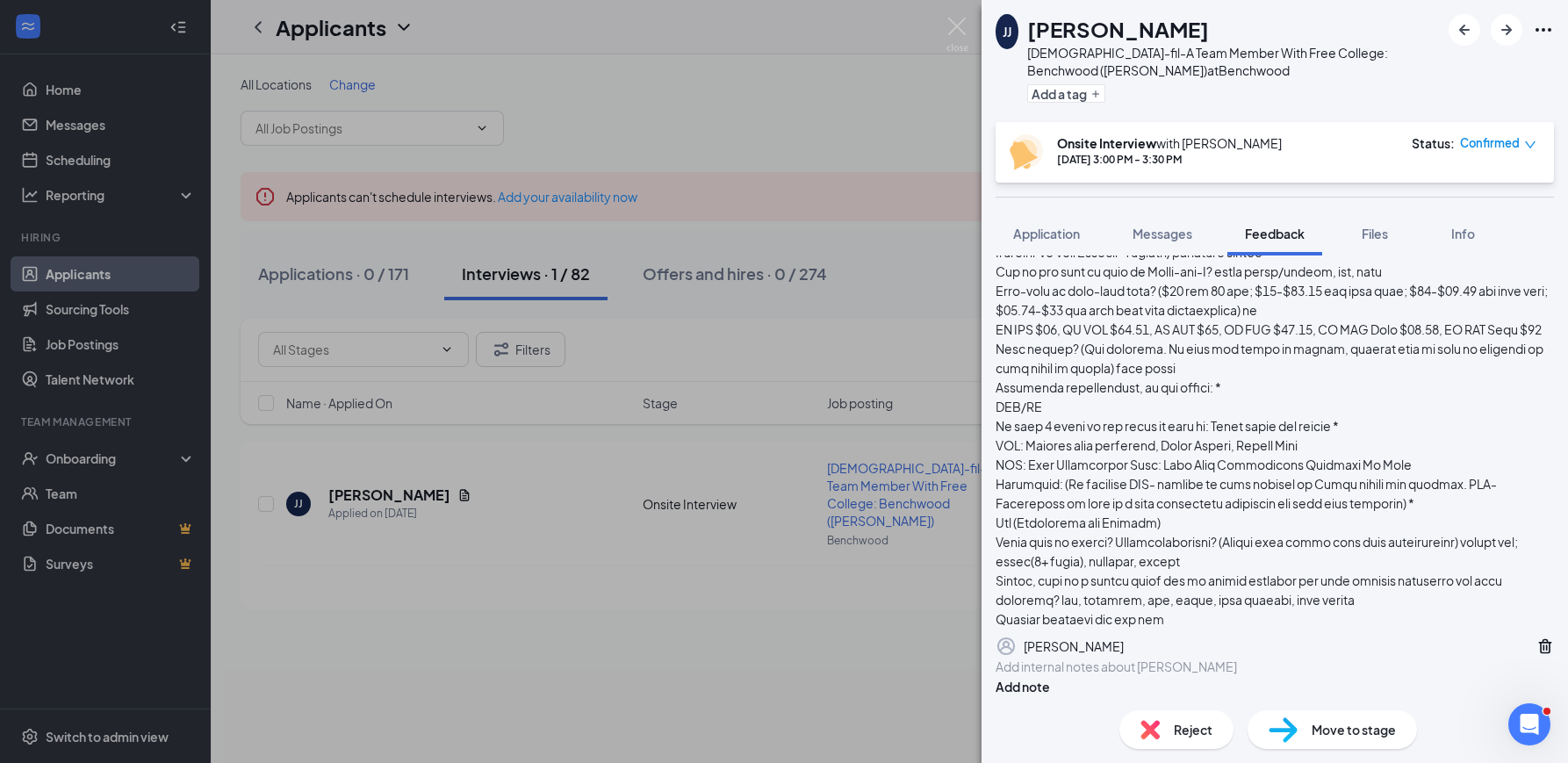
scroll to position [480, 0]
click at [1202, 722] on span "Reject" at bounding box center [1194, 730] width 39 height 19
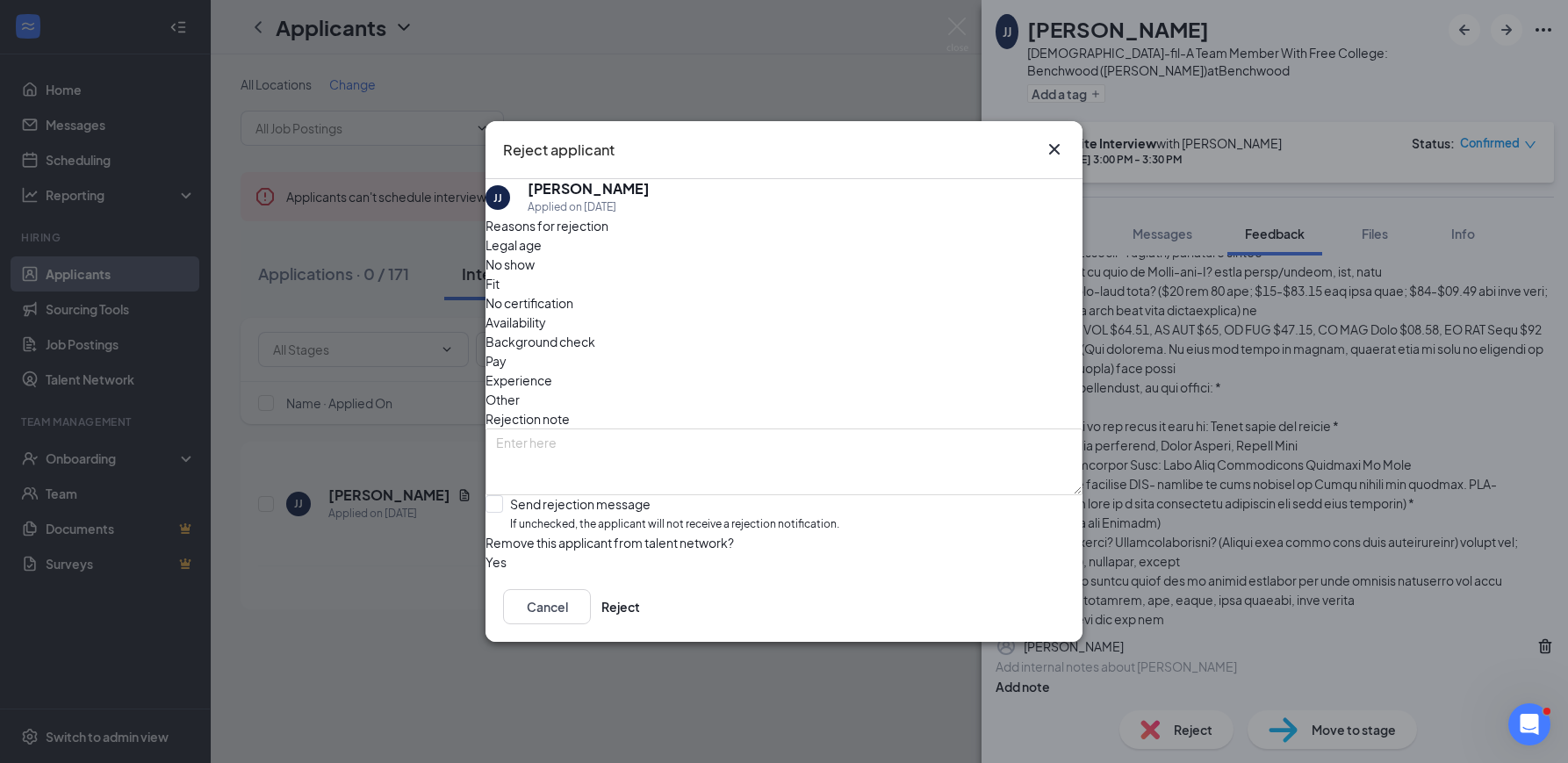
click at [810, 390] on div "Other" at bounding box center [784, 400] width 597 height 19
click at [540, 495] on input "Send rejection message If unchecked, the applicant will not receive a rejection…" at bounding box center [662, 514] width 354 height 38
checkbox input "true"
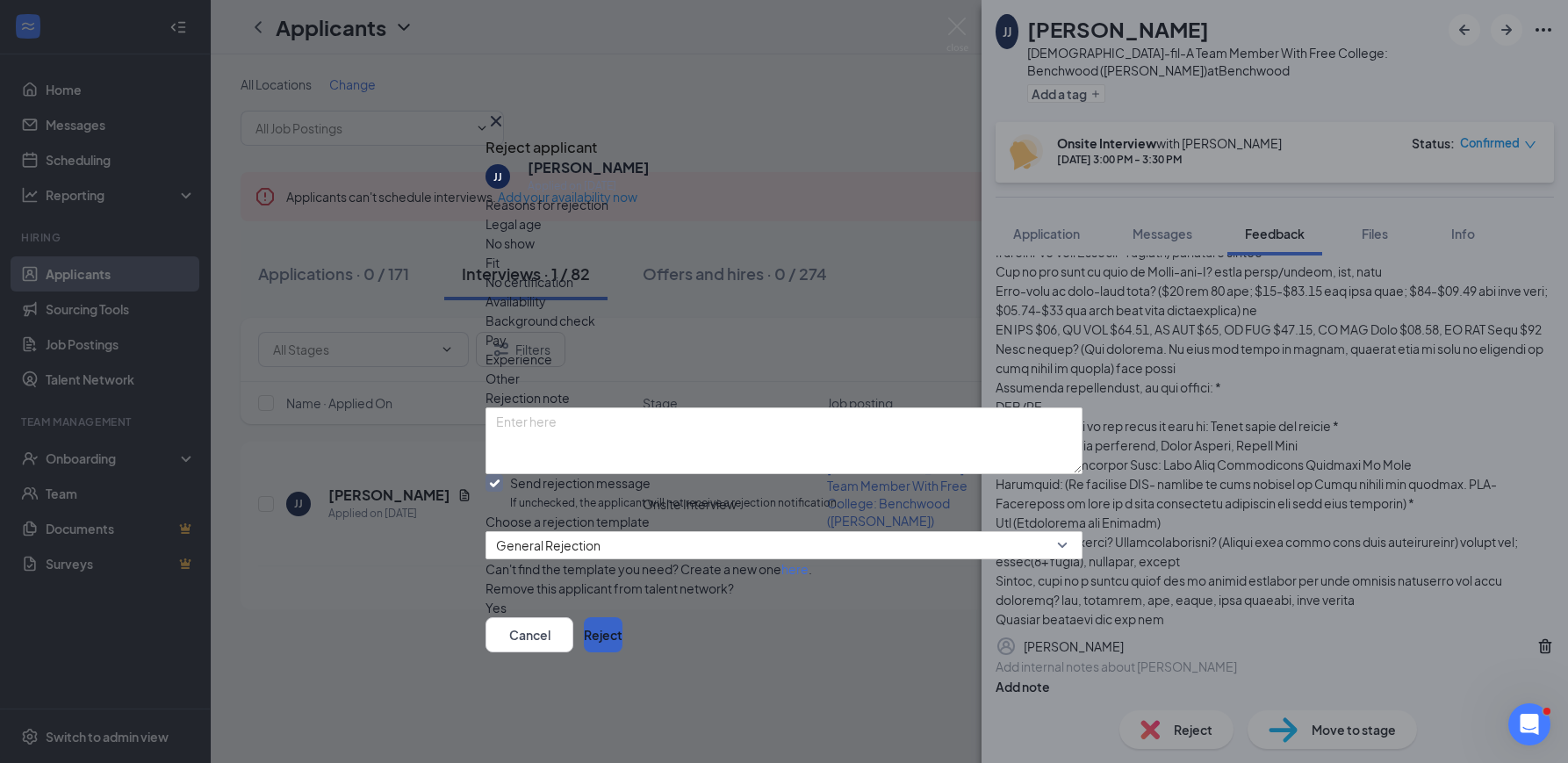
click at [623, 652] on button "Reject" at bounding box center [603, 634] width 39 height 35
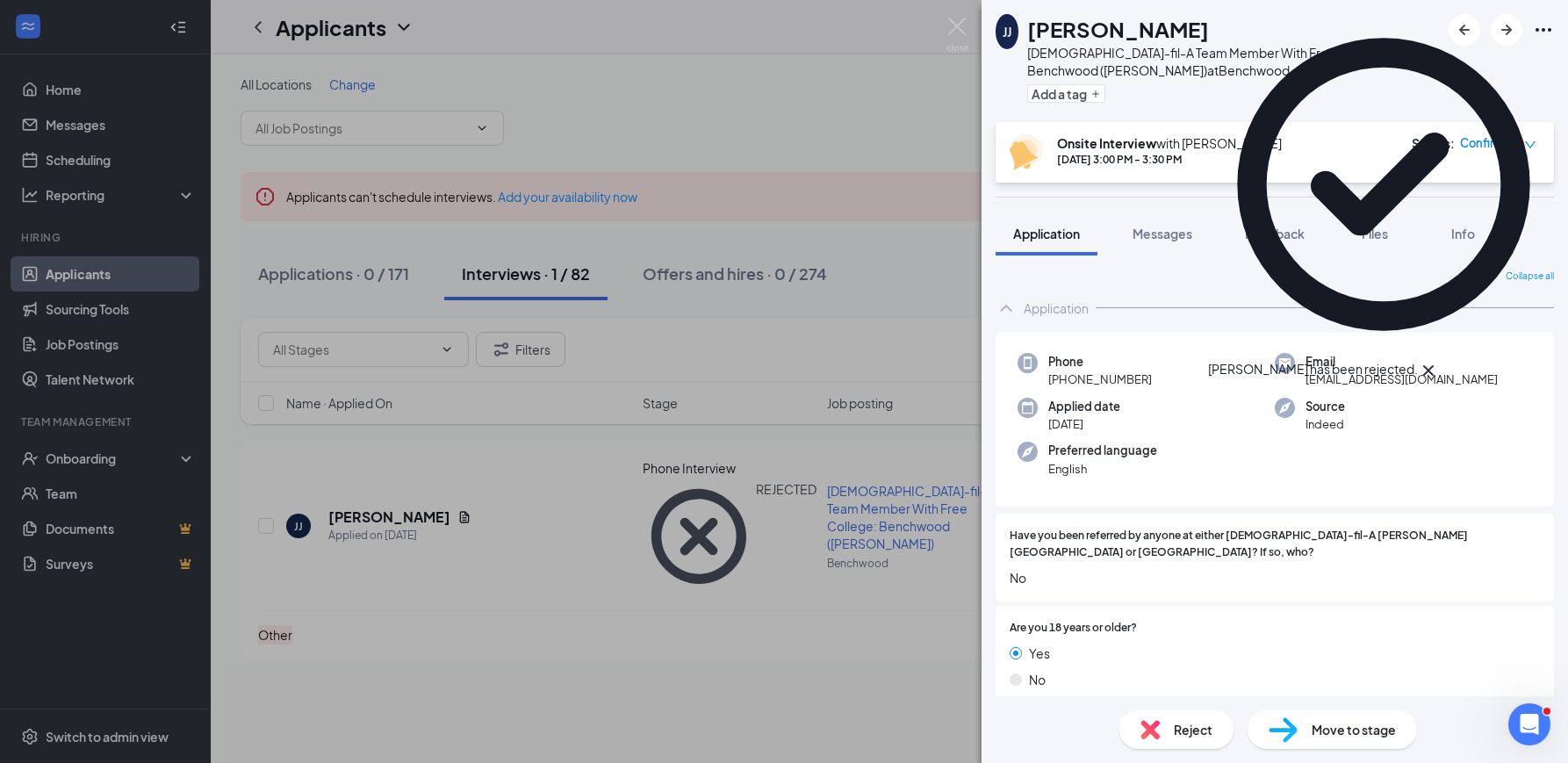
click at [1439, 360] on icon "Cross" at bounding box center [1429, 370] width 21 height 21
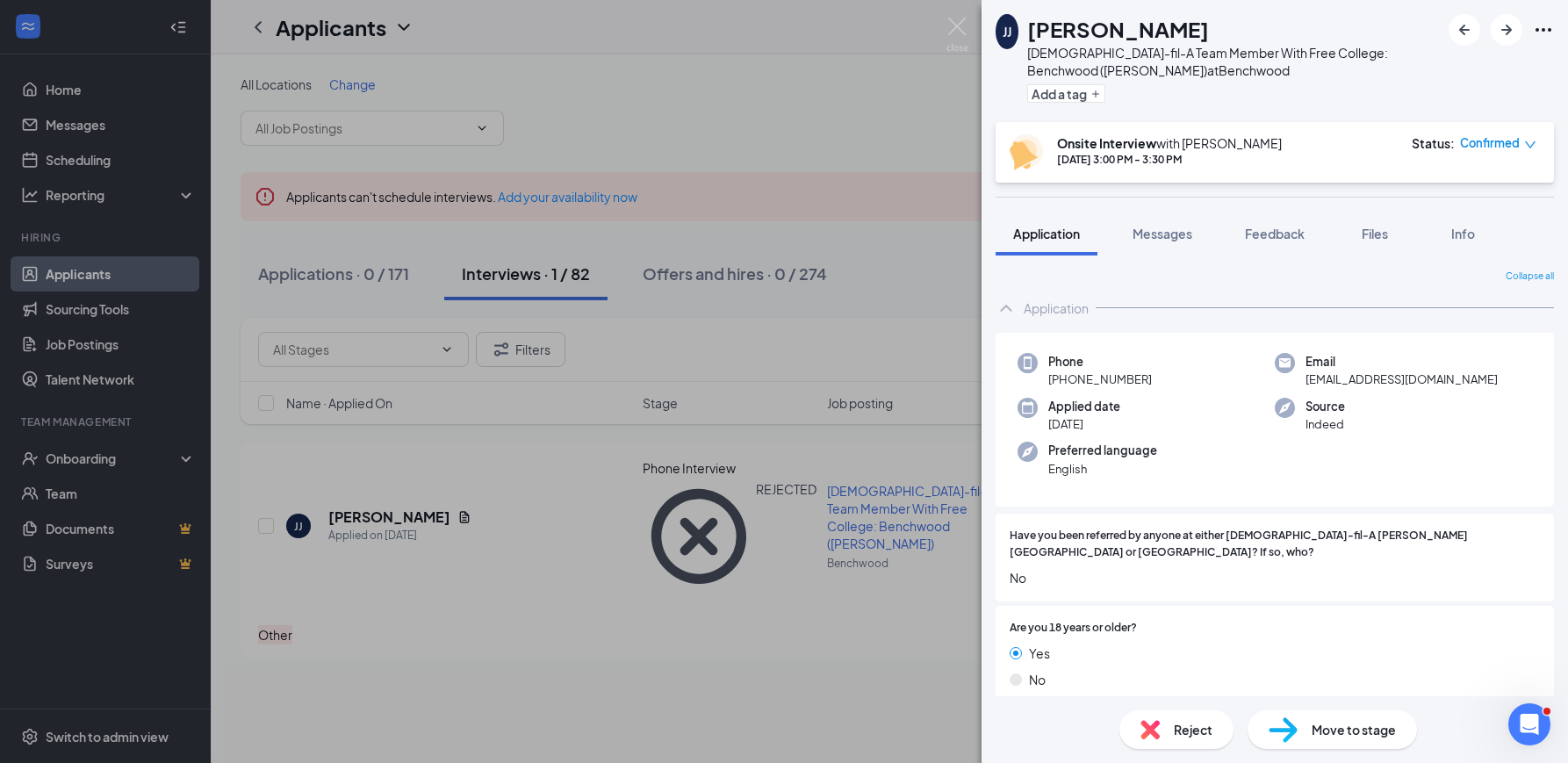
click at [1539, 32] on icon "Ellipses" at bounding box center [1544, 30] width 21 height 21
click at [795, 124] on div "[PERSON_NAME] [DEMOGRAPHIC_DATA]-fil-A Team Member With Free College: Benchwood…" at bounding box center [784, 381] width 1568 height 763
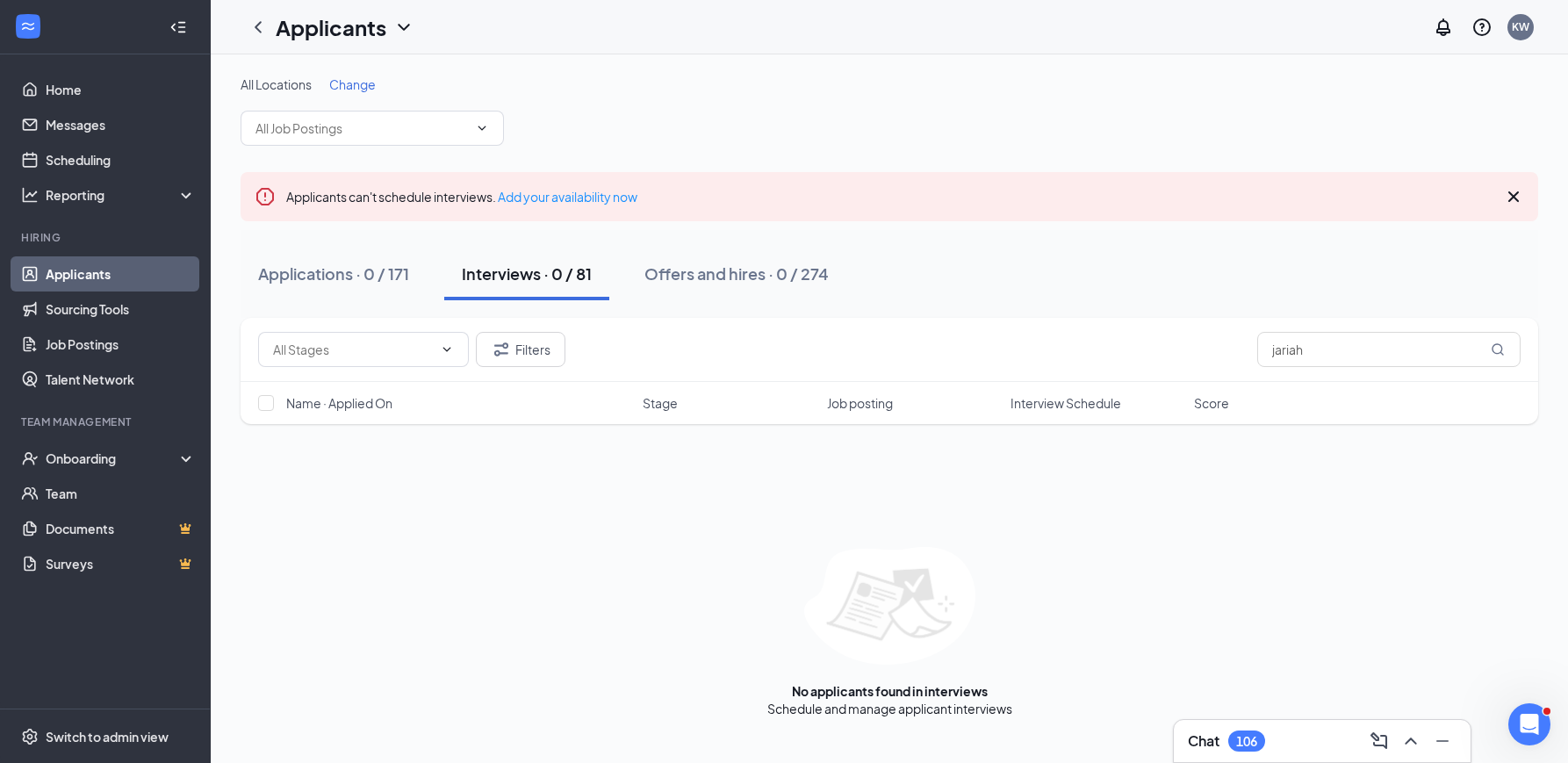
click at [96, 273] on link "Applicants" at bounding box center [121, 274] width 150 height 35
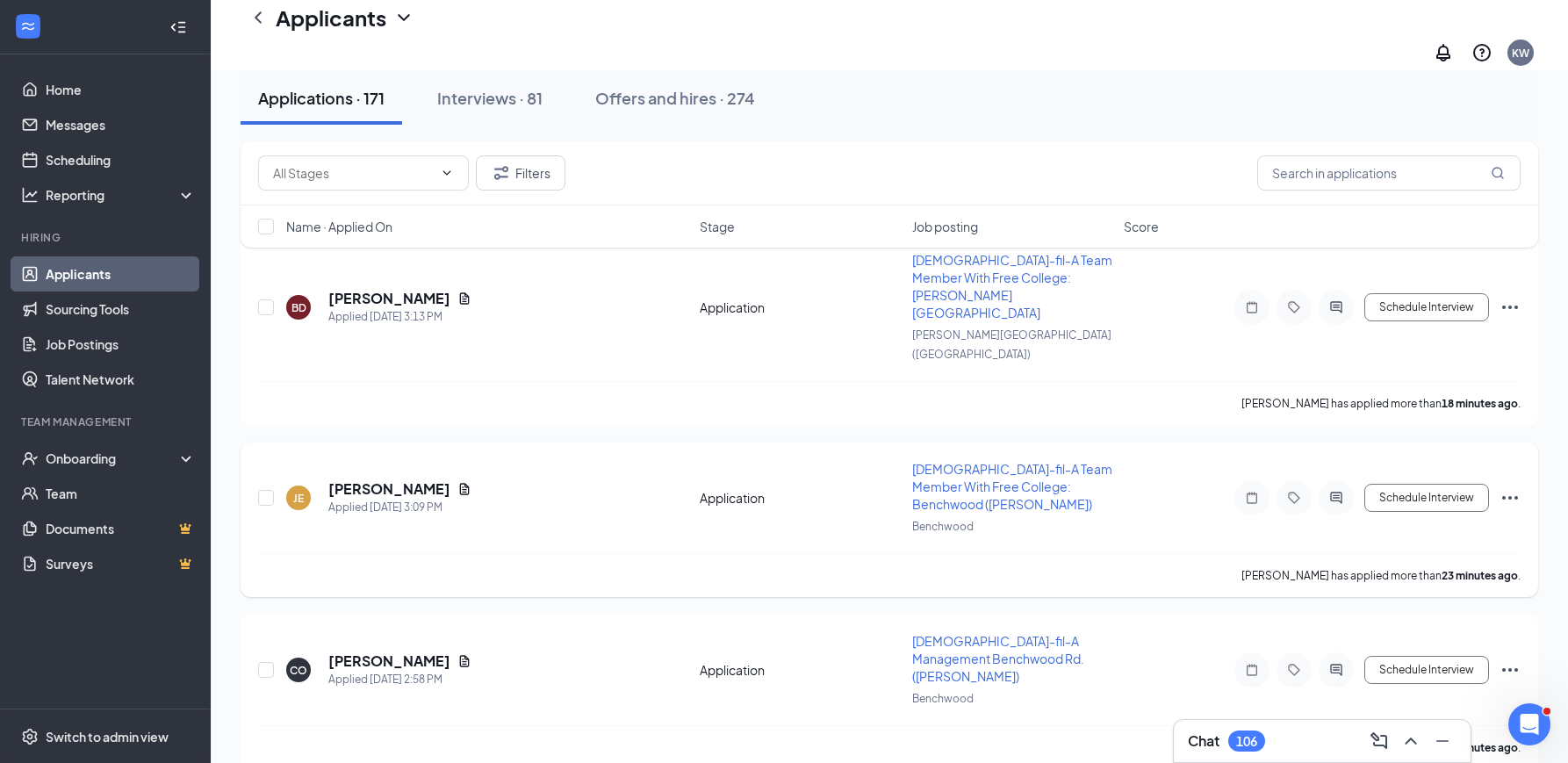
scroll to position [226, 0]
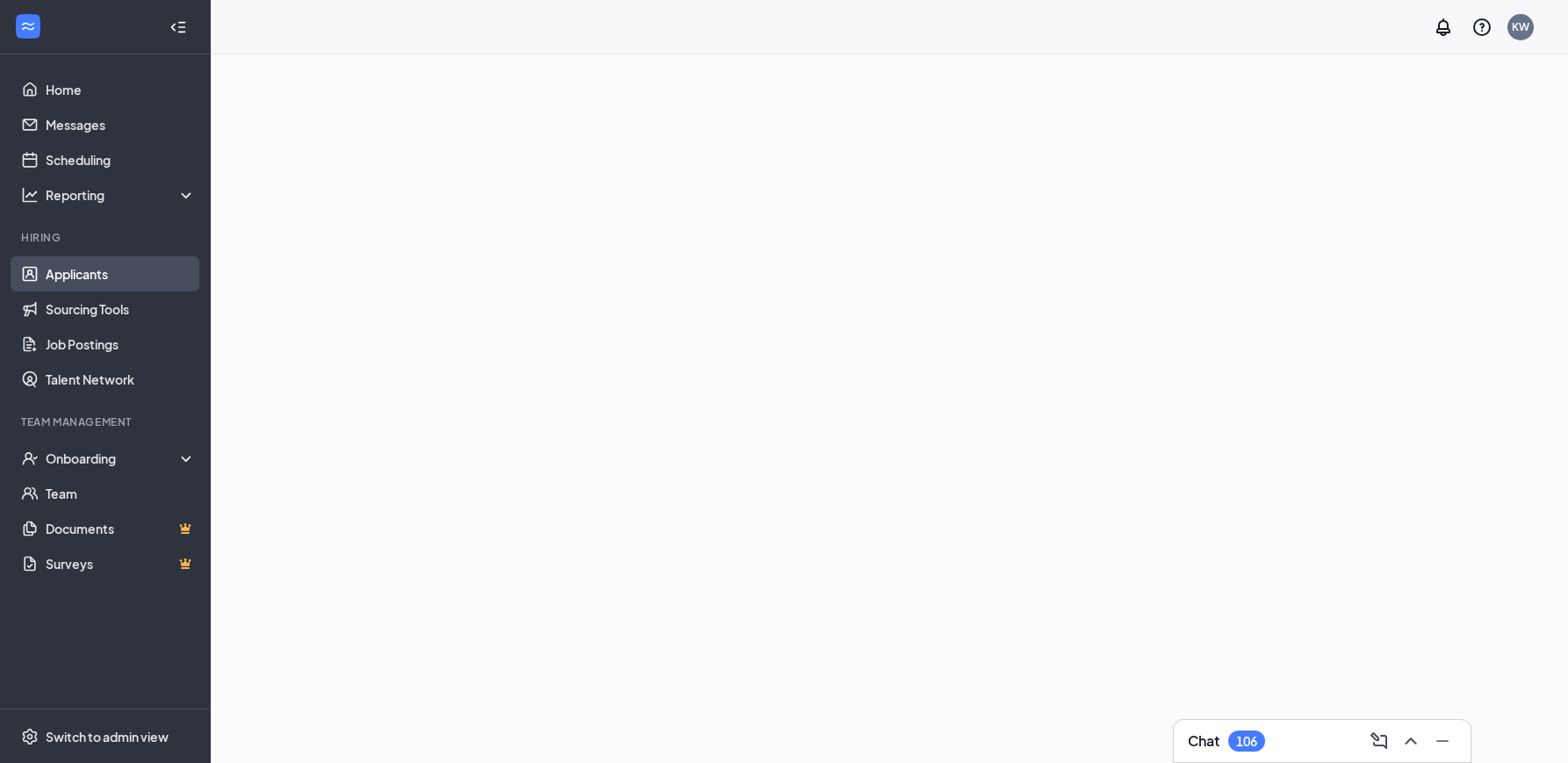
click at [96, 278] on link "Applicants" at bounding box center [121, 274] width 150 height 35
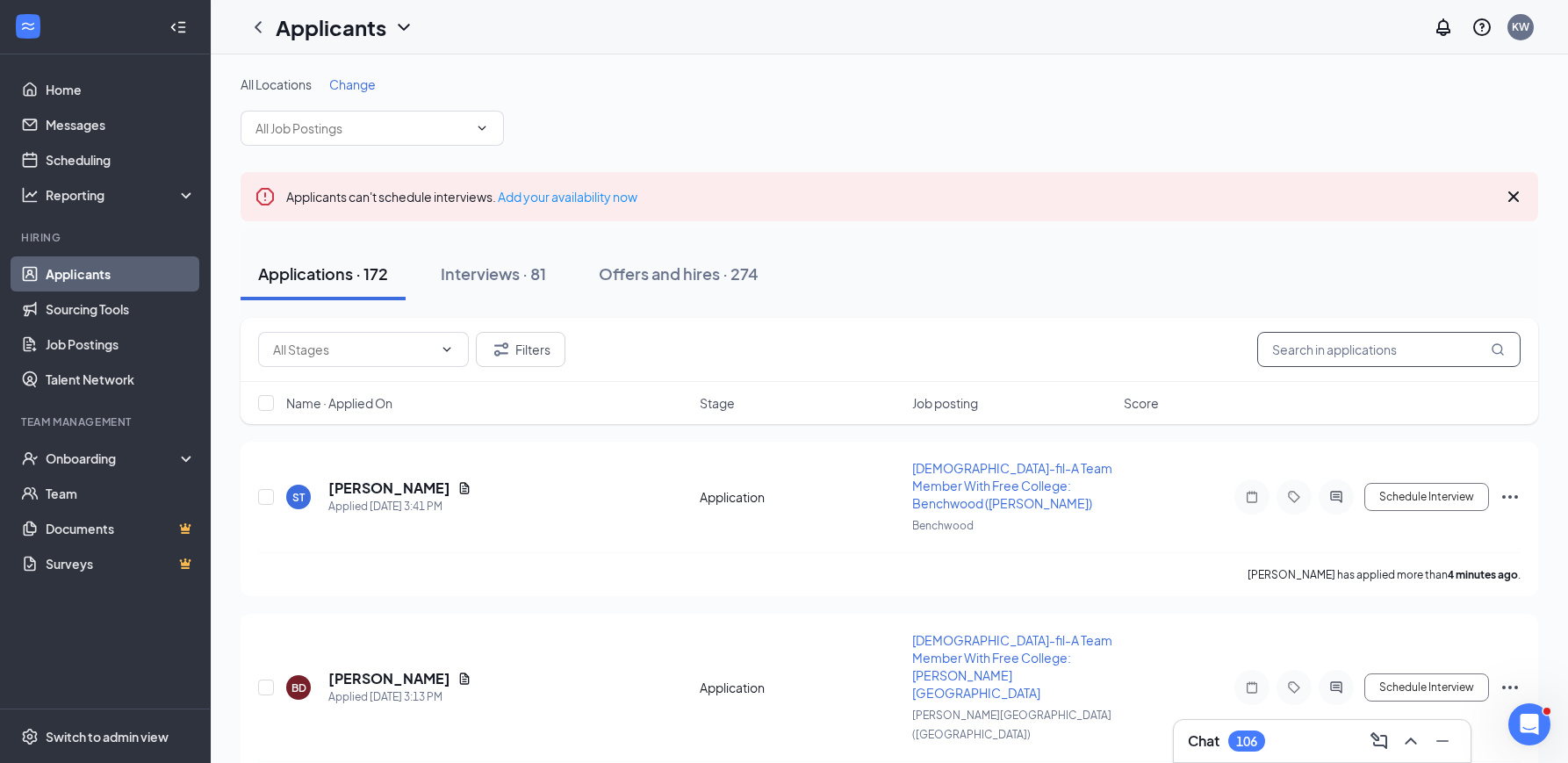
click at [1347, 347] on input "text" at bounding box center [1389, 350] width 263 height 35
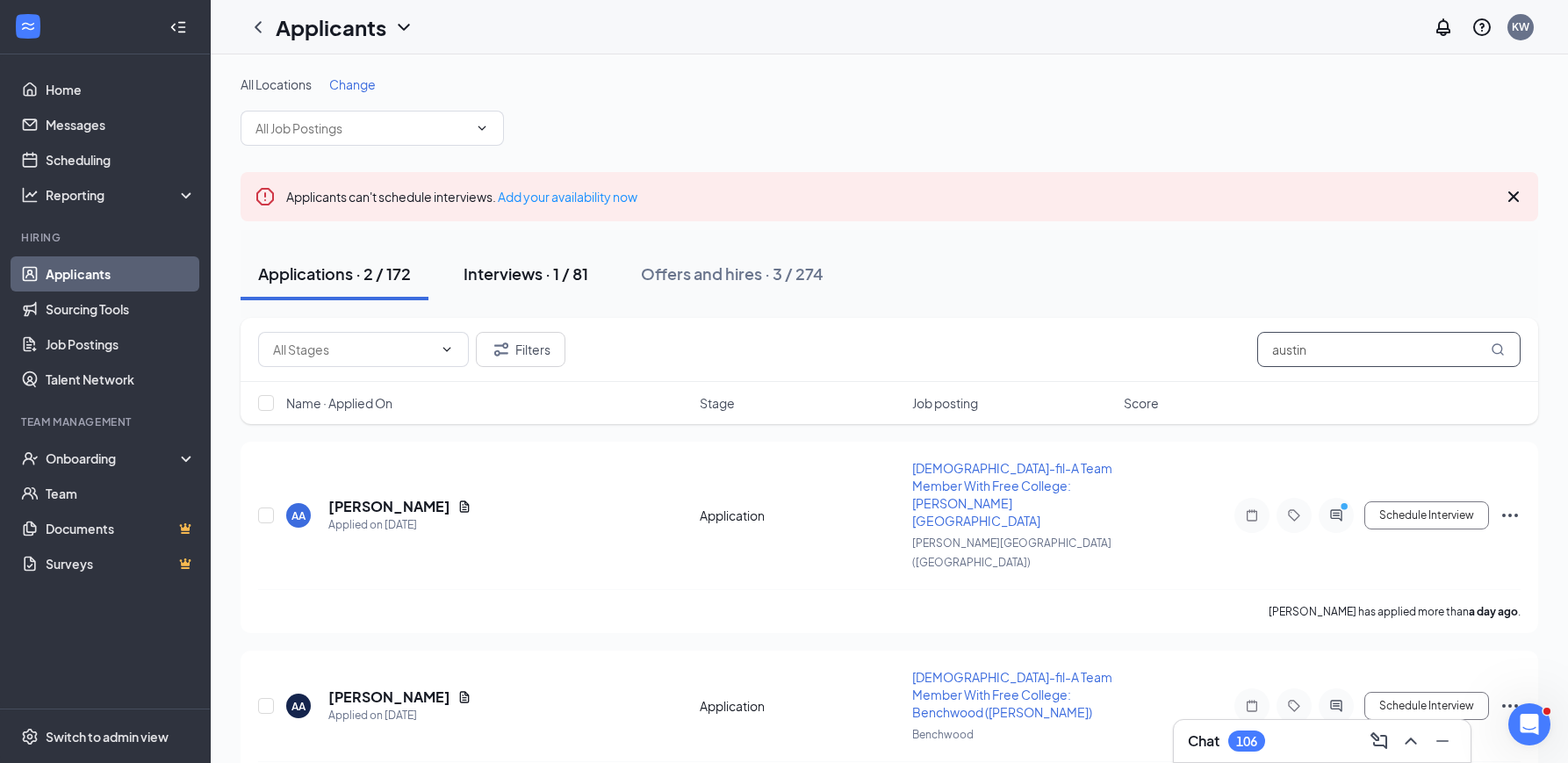
type input "austin"
click at [536, 275] on div "Interviews · 1 / 81" at bounding box center [526, 273] width 125 height 22
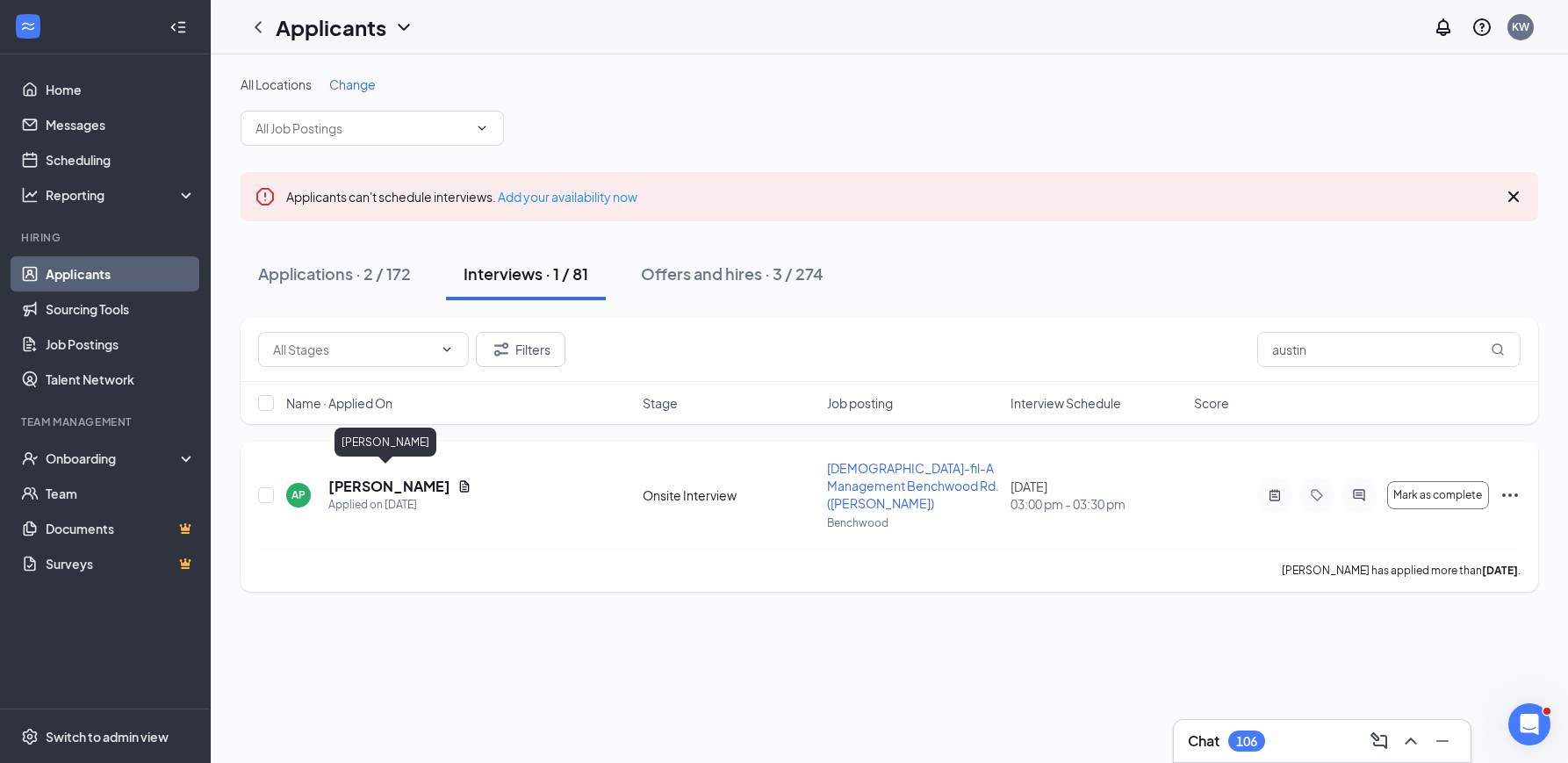
click at [367, 483] on h5 "Austin Purcell" at bounding box center [389, 486] width 122 height 19
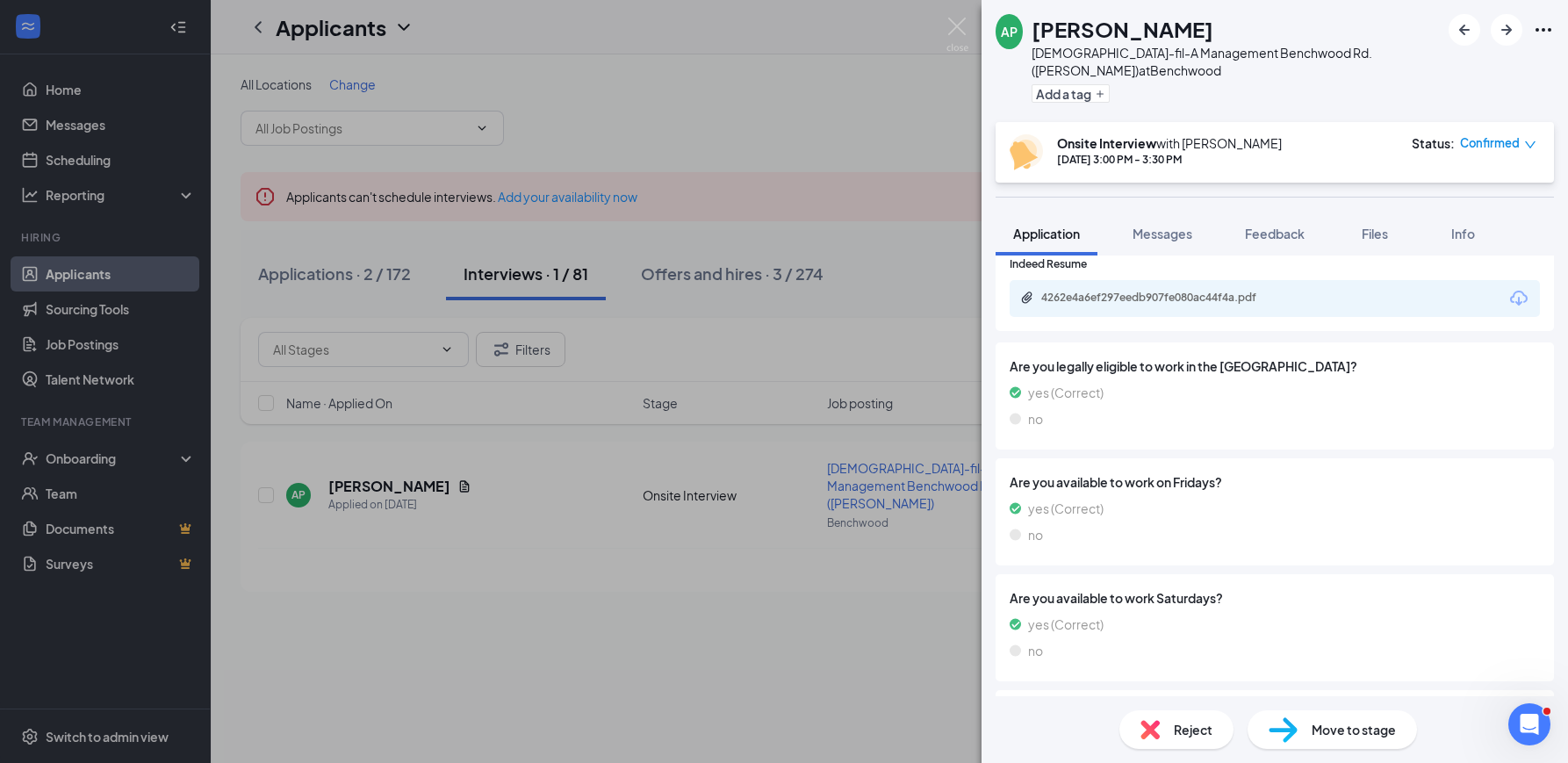
scroll to position [1588, 0]
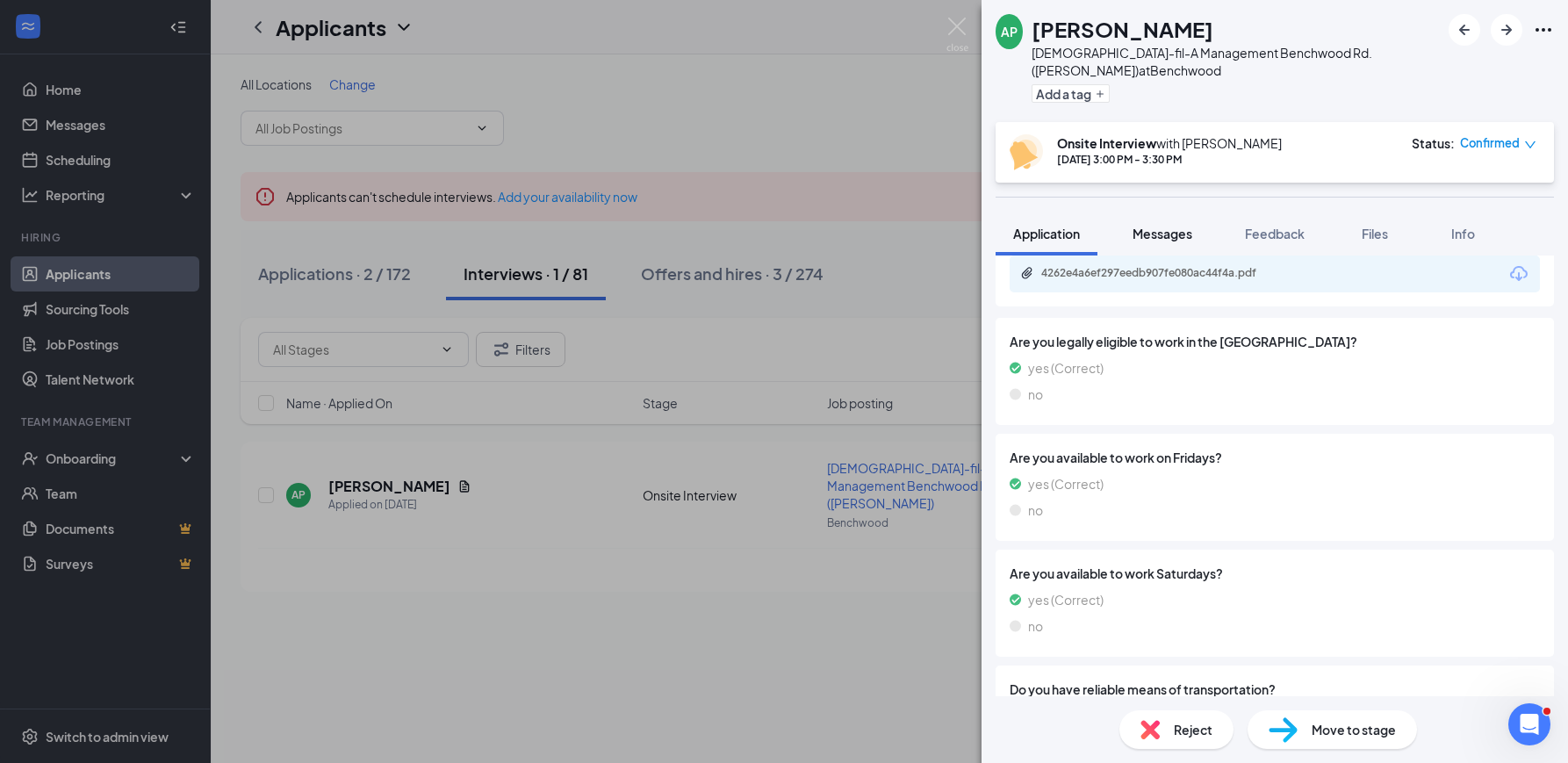
click at [1177, 211] on button "Messages" at bounding box center [1162, 233] width 95 height 44
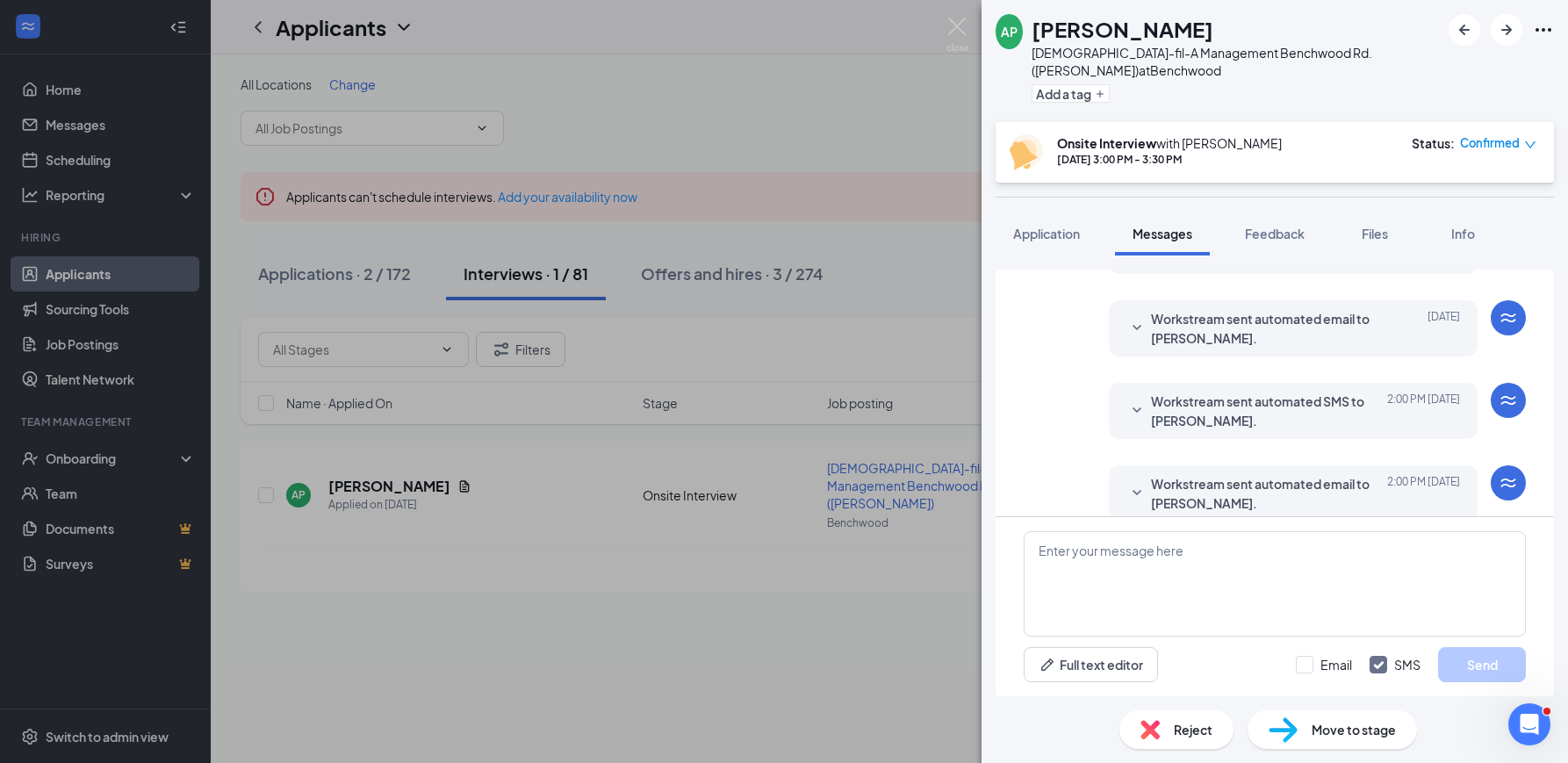
scroll to position [554, 0]
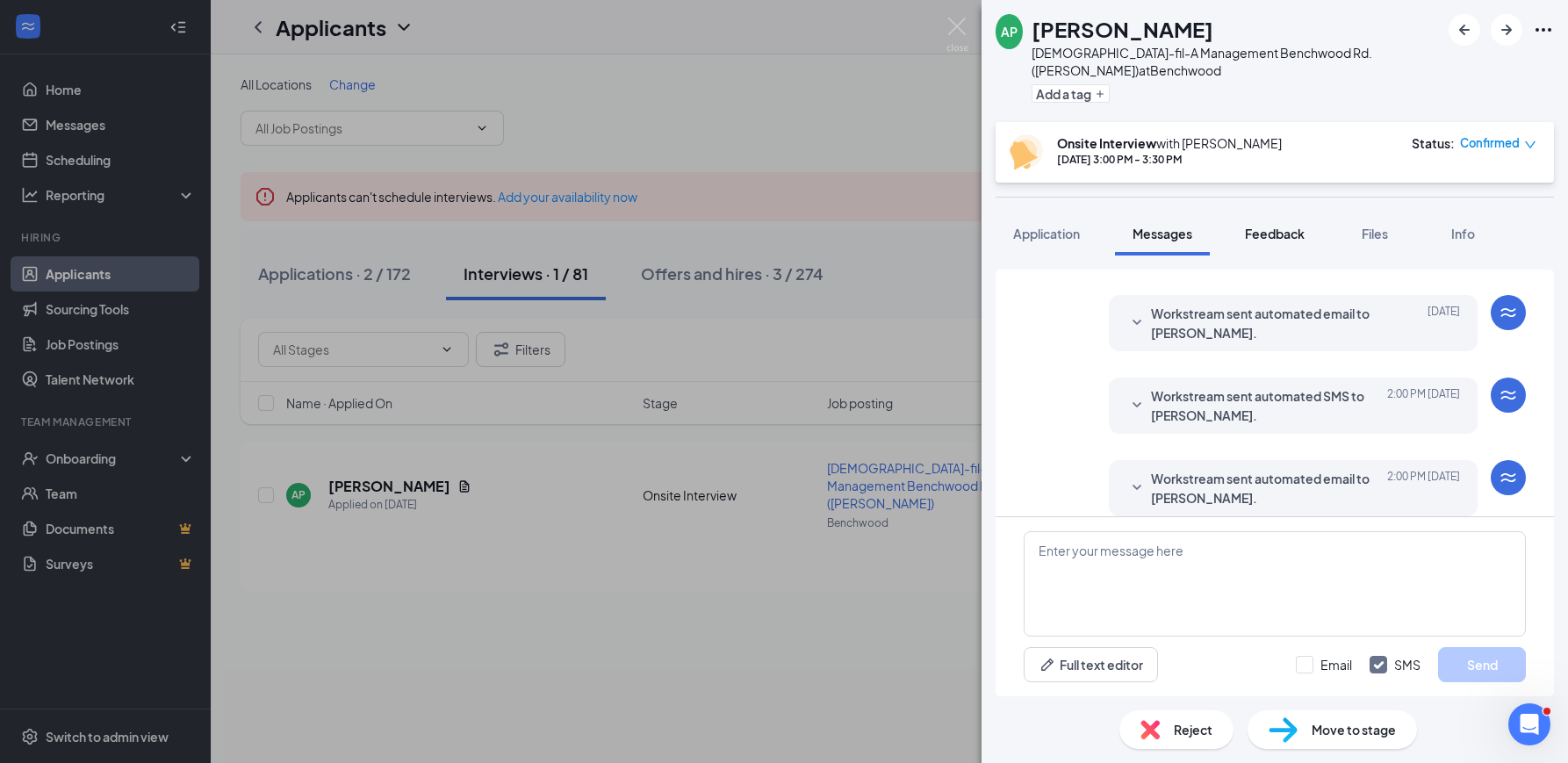
click at [1282, 226] on span "Feedback" at bounding box center [1275, 234] width 59 height 16
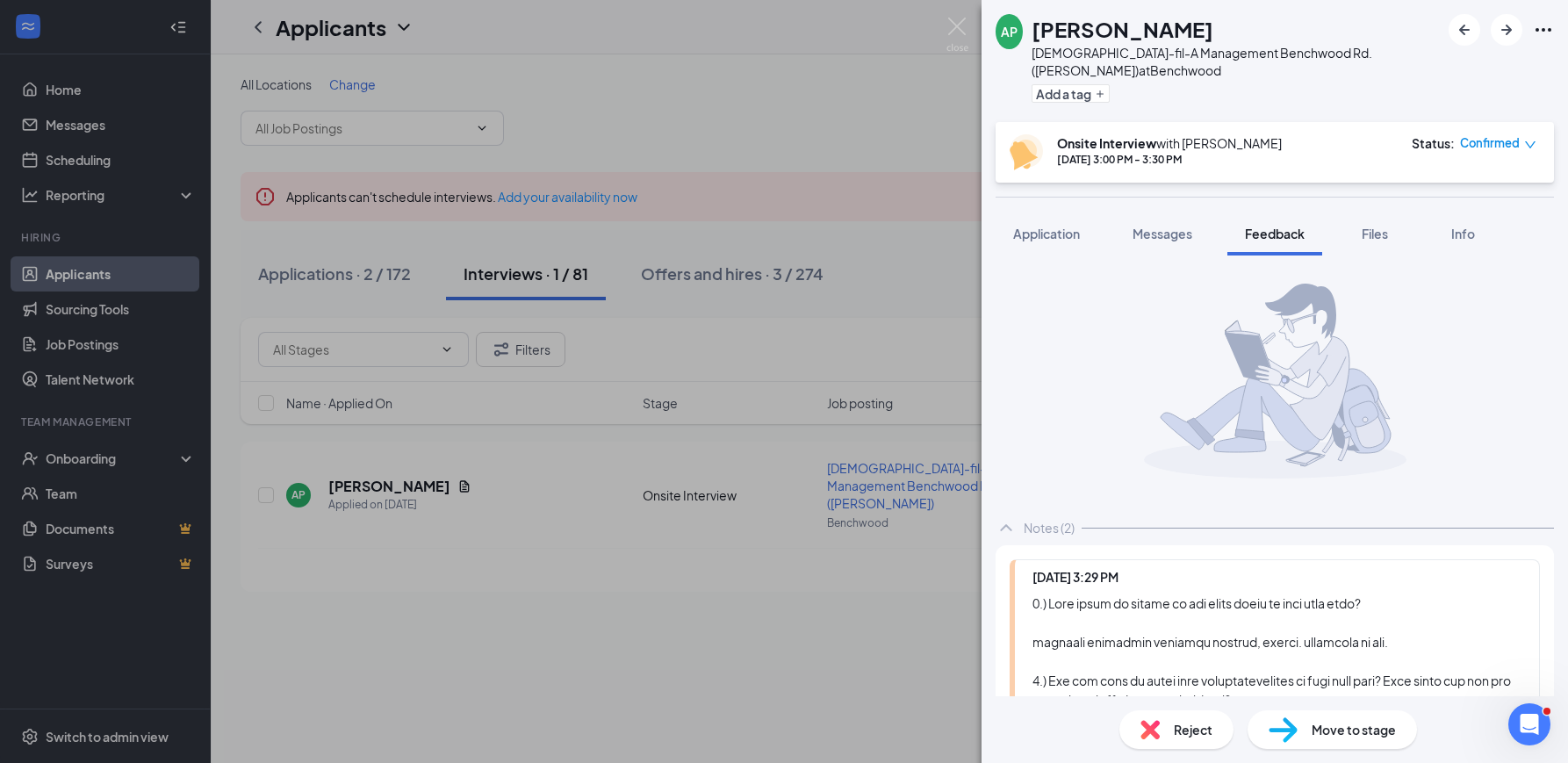
click at [792, 312] on div "AP Austin Purcell Chick-fil-A Management Benchwood Rd. (Miller Lane) at Benchwo…" at bounding box center [784, 381] width 1568 height 763
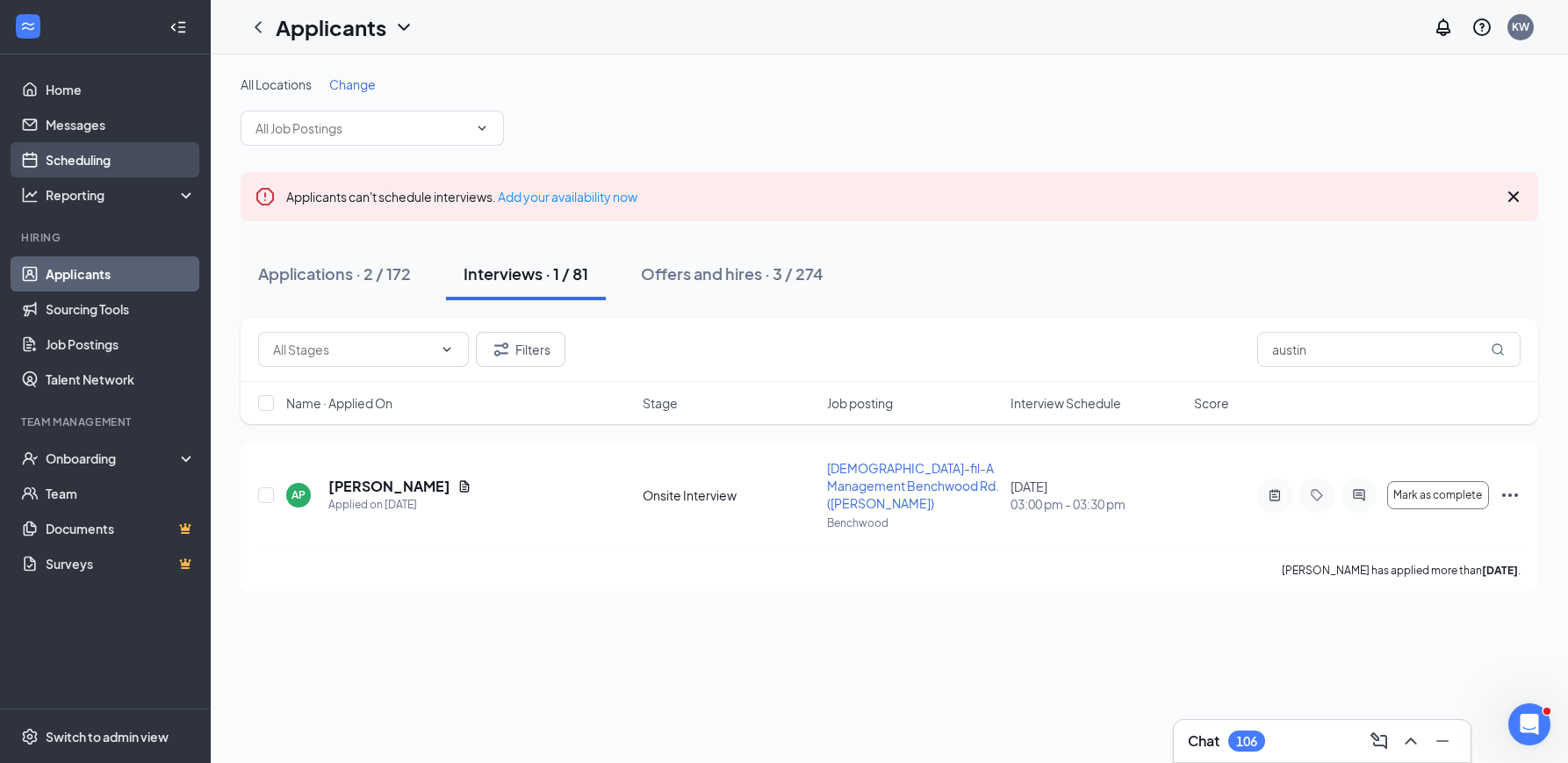
click at [117, 157] on link "Scheduling" at bounding box center [121, 160] width 150 height 35
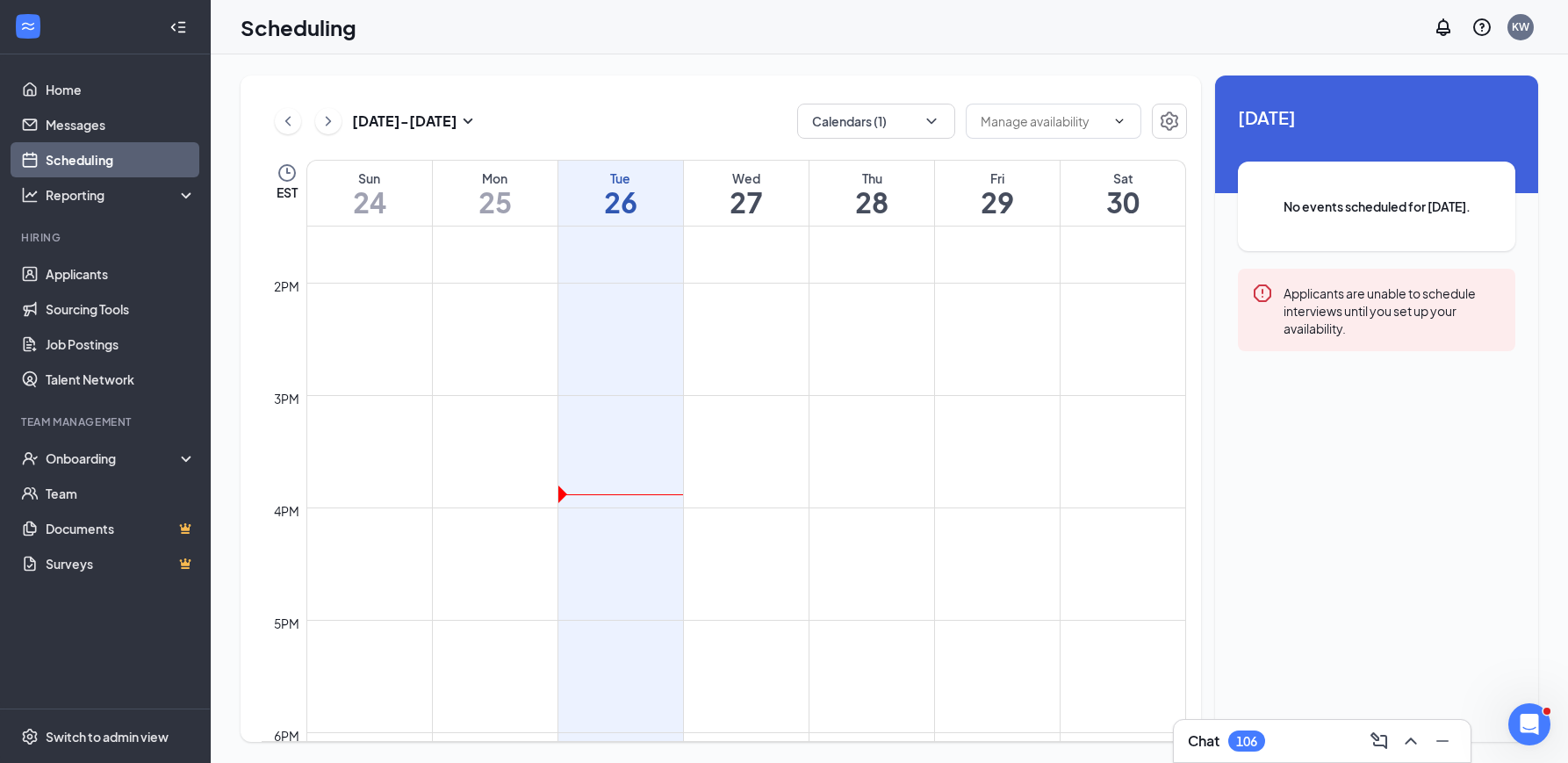
scroll to position [1520, 0]
click at [918, 124] on button "Calendars (1)" at bounding box center [876, 121] width 158 height 35
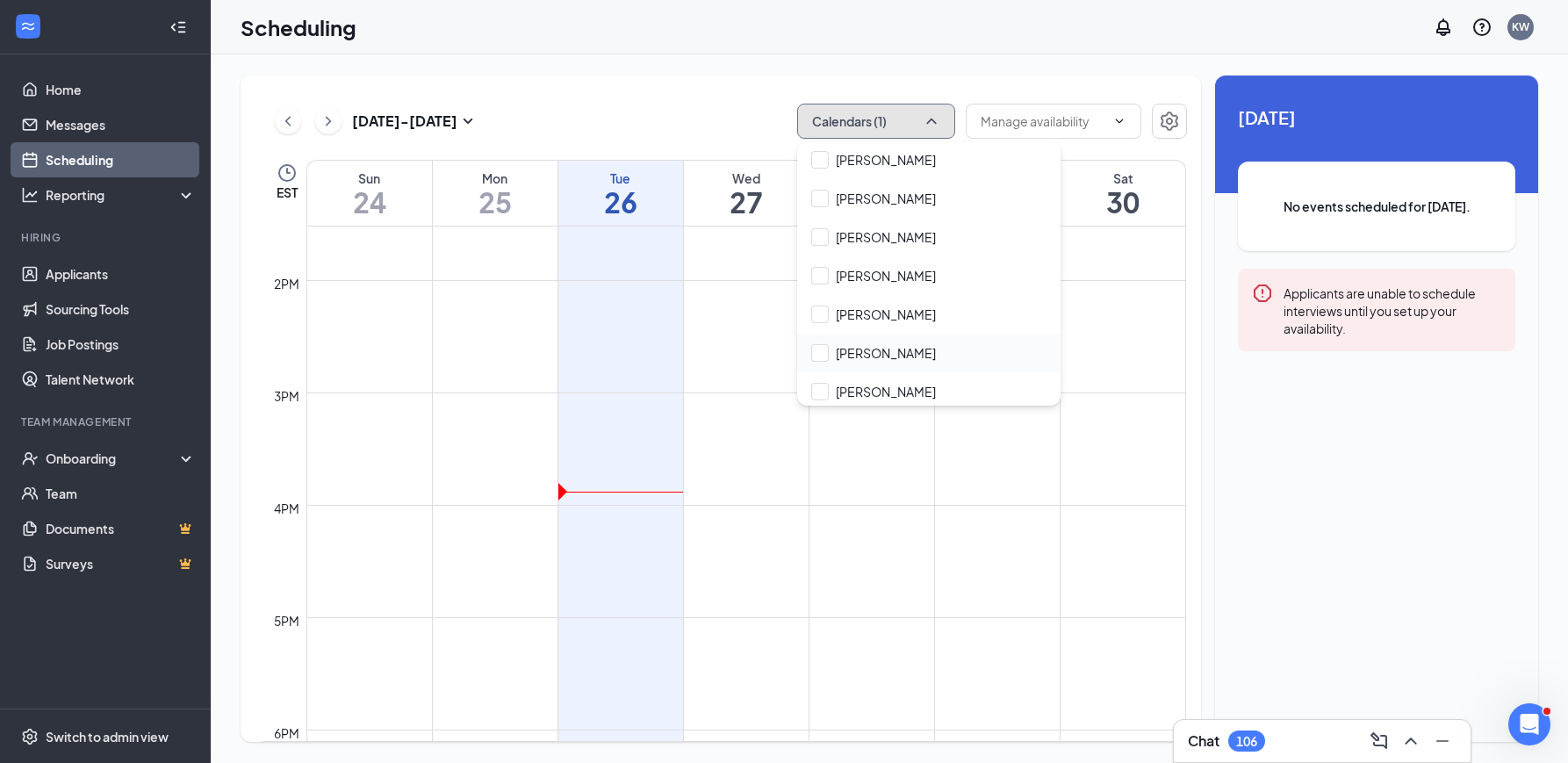
scroll to position [80, 0]
click at [882, 324] on div "[PERSON_NAME]" at bounding box center [929, 314] width 263 height 39
checkbox input "true"
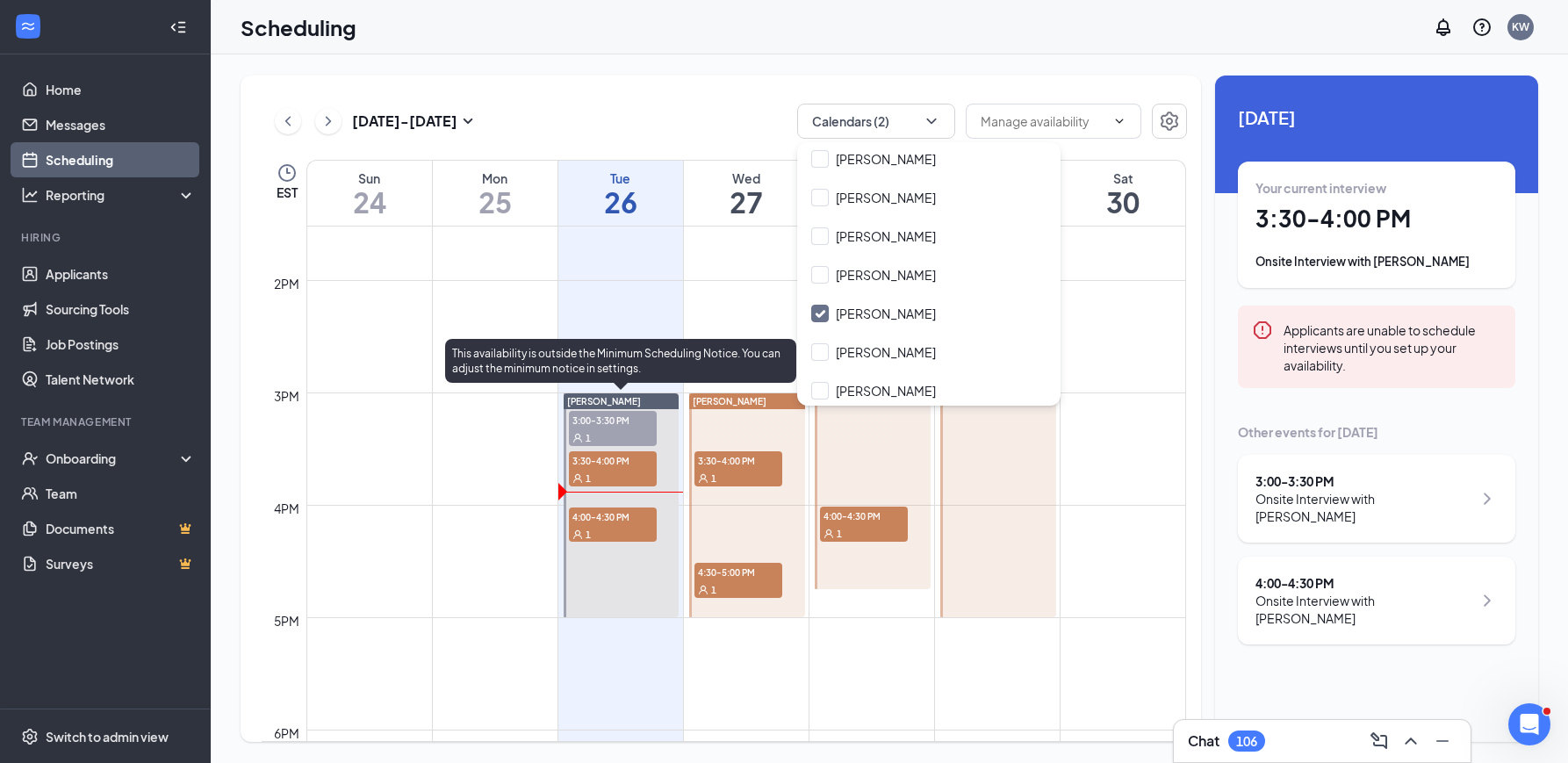
click at [630, 522] on span "4:00-4:30 PM" at bounding box center [613, 516] width 88 height 18
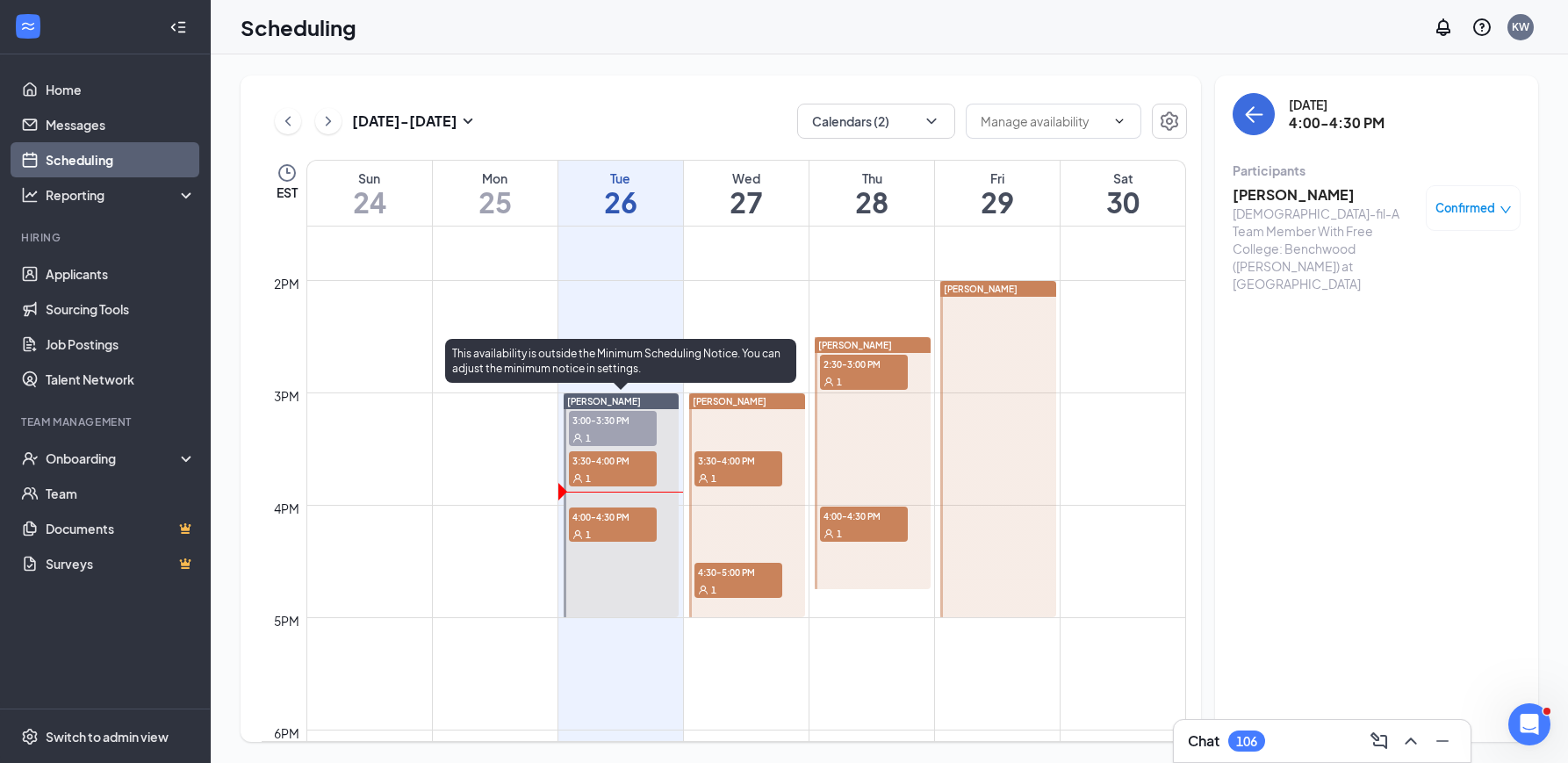
click at [616, 473] on div "1" at bounding box center [613, 477] width 88 height 18
click at [625, 473] on div "1" at bounding box center [613, 477] width 88 height 18
click at [601, 473] on div "1" at bounding box center [613, 477] width 88 height 18
